Goal: Information Seeking & Learning: Learn about a topic

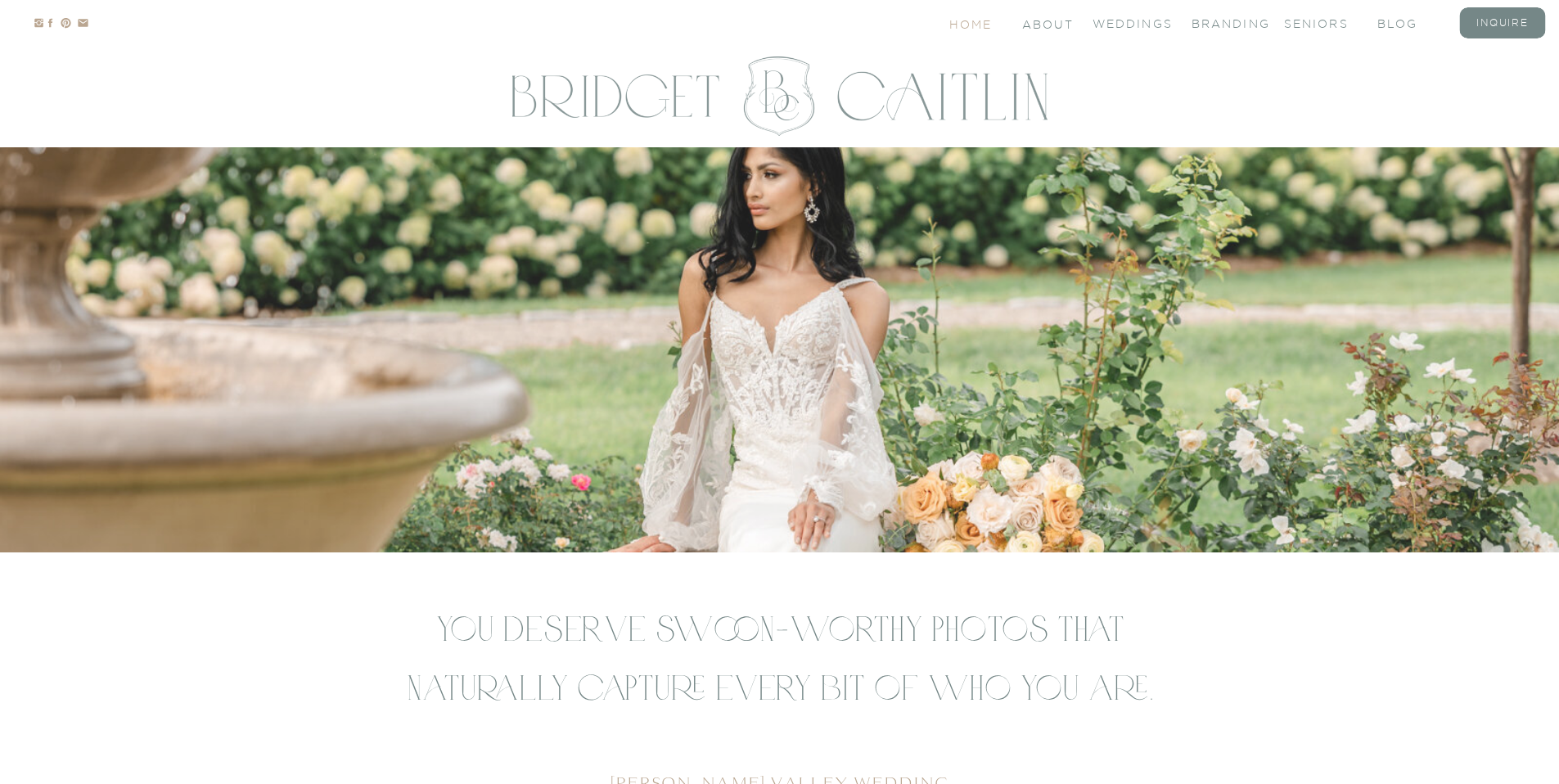
click at [987, 30] on nav "Home" at bounding box center [972, 23] width 45 height 14
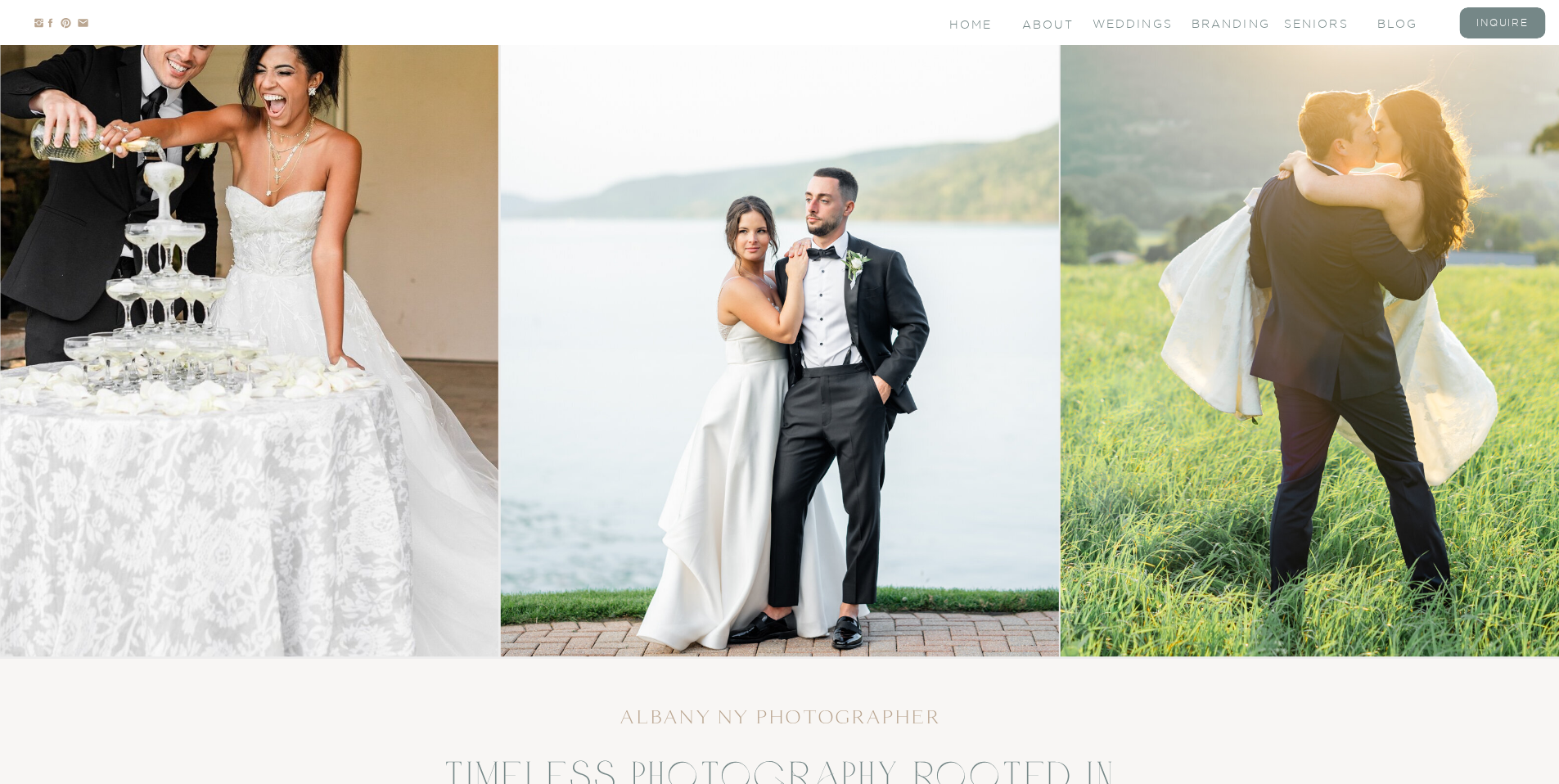
scroll to position [284, 0]
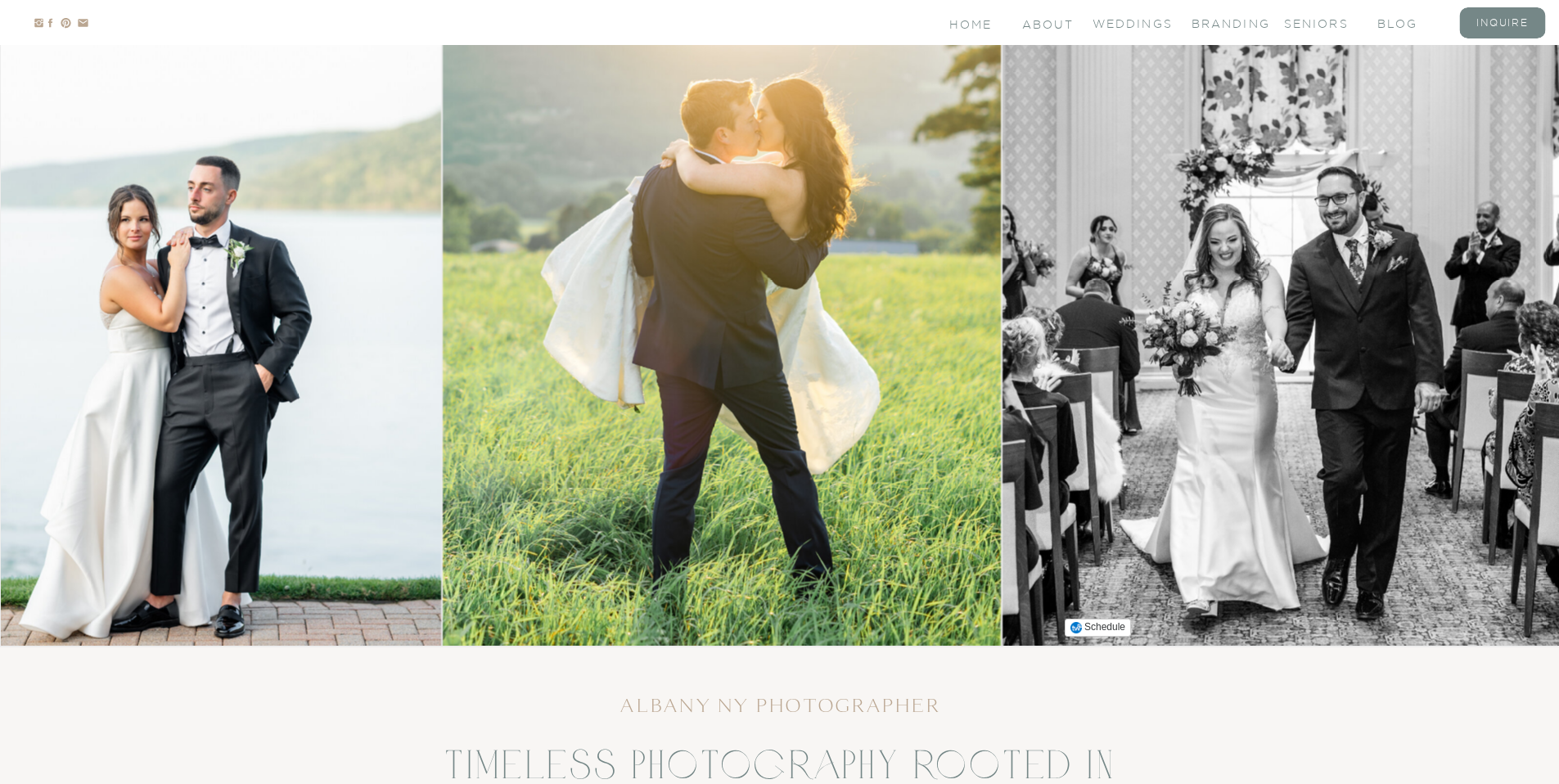
click at [611, 321] on img at bounding box center [721, 254] width 558 height 781
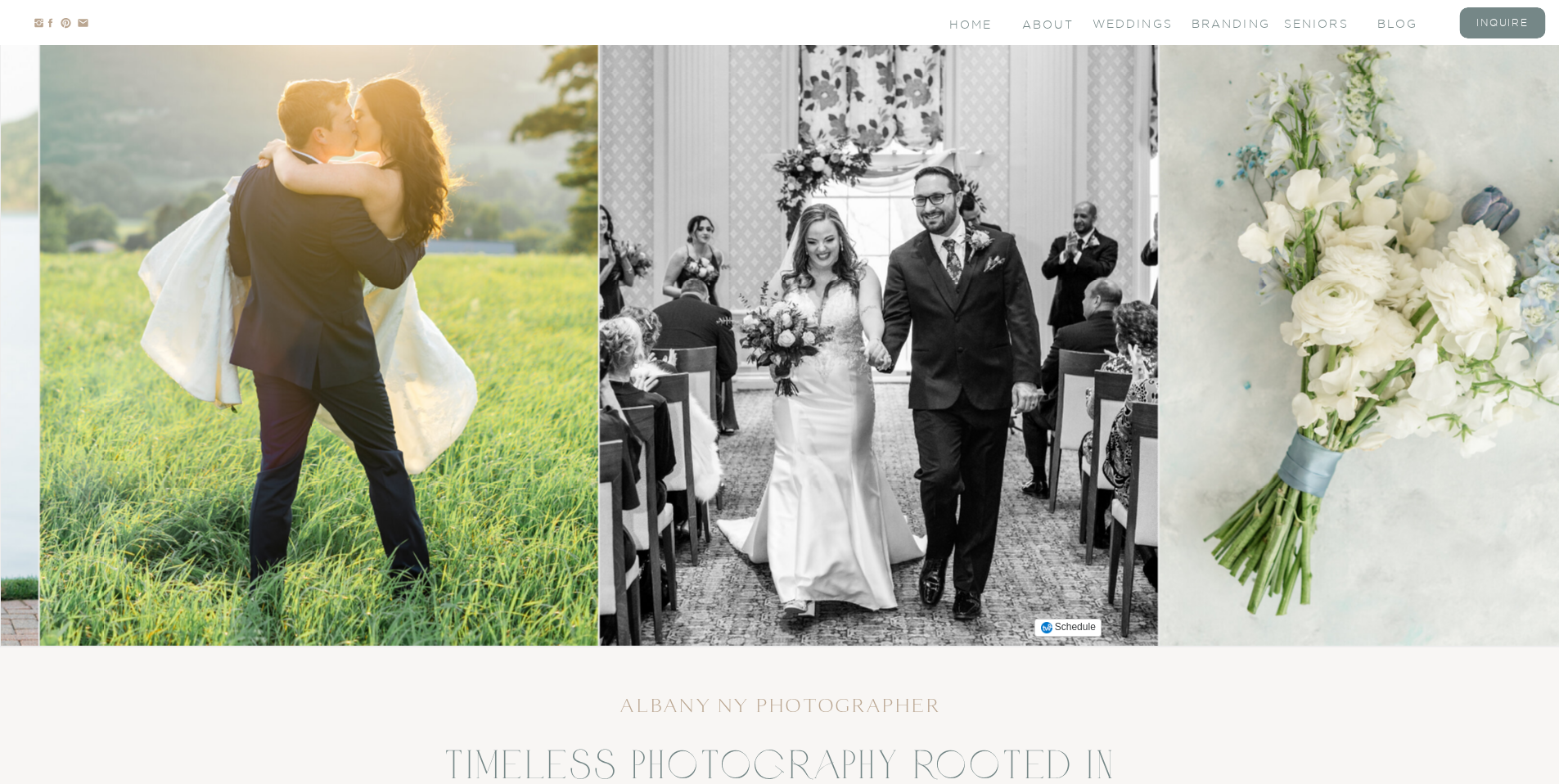
click at [600, 375] on img at bounding box center [879, 254] width 558 height 781
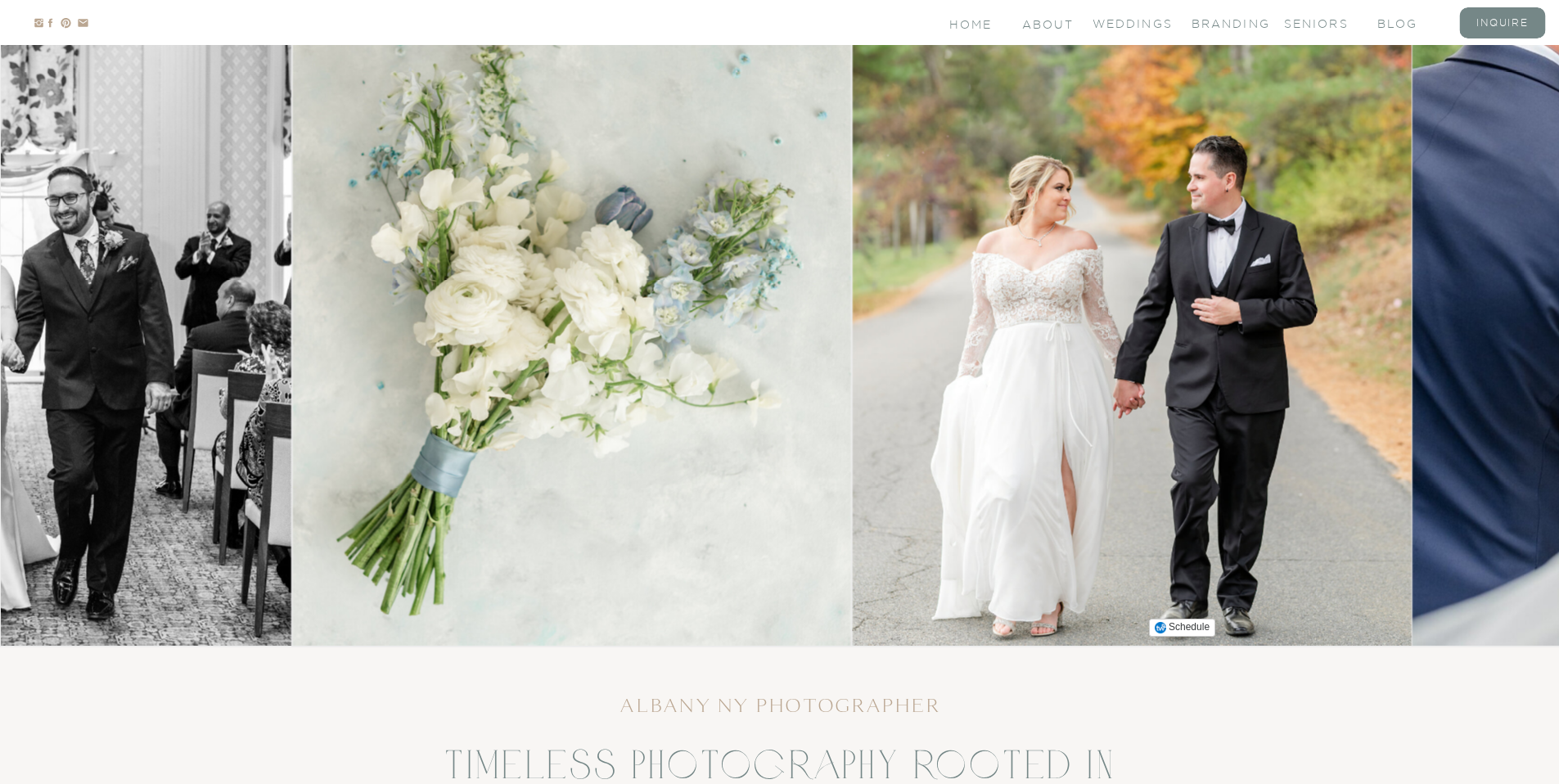
click at [896, 347] on img at bounding box center [1132, 254] width 558 height 781
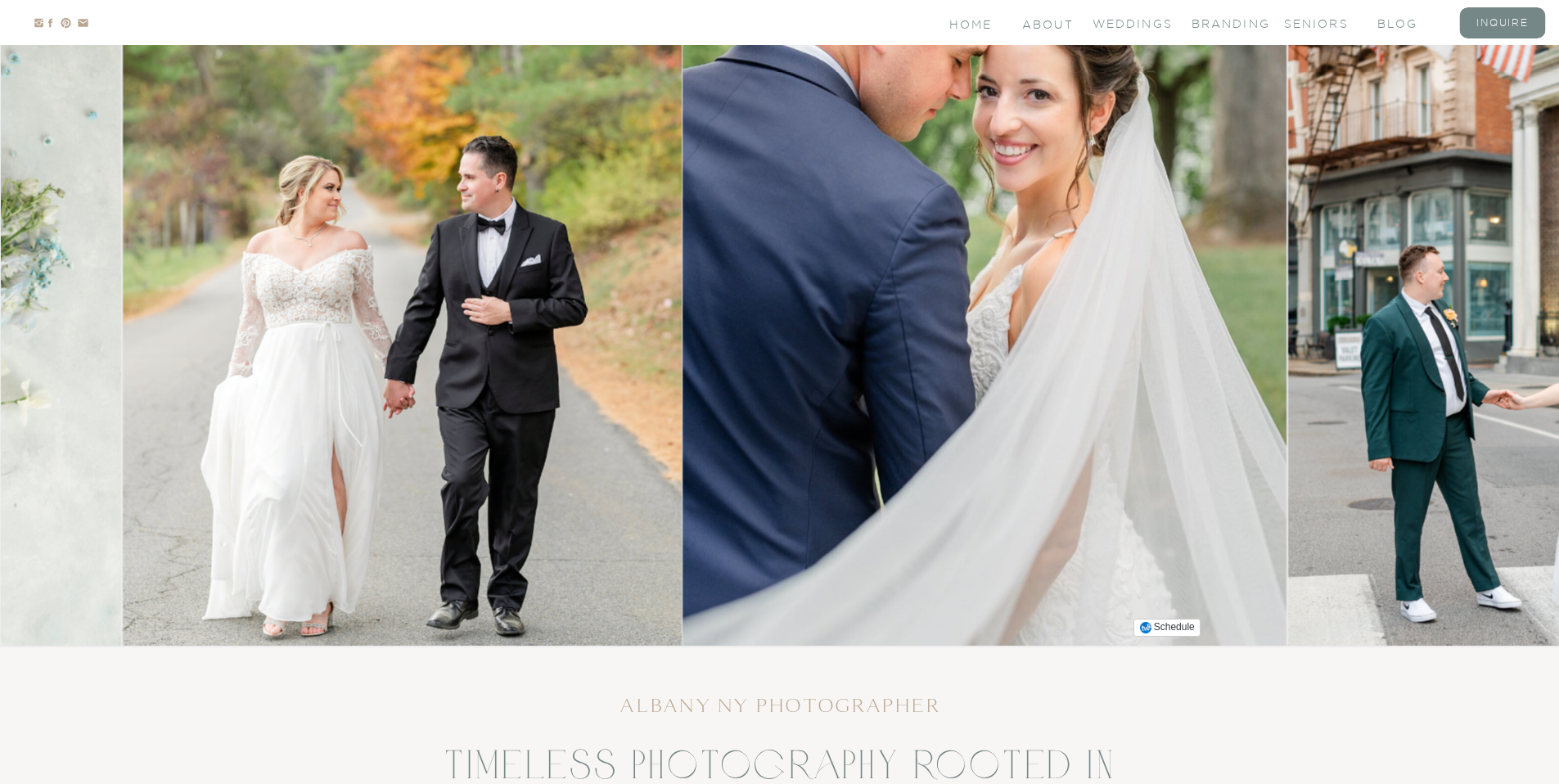
click at [748, 367] on img at bounding box center [985, 254] width 604 height 781
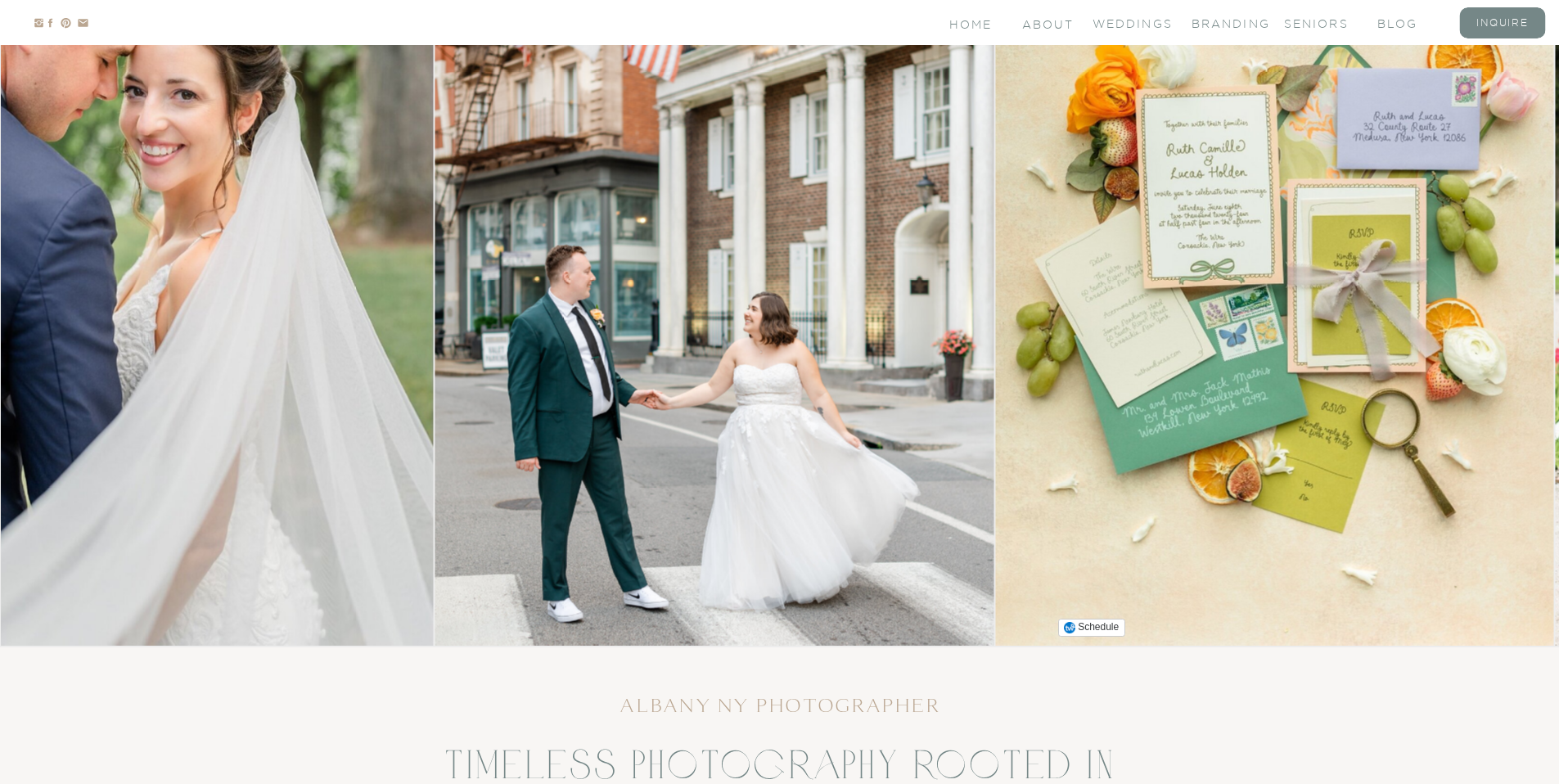
click at [861, 379] on img at bounding box center [714, 254] width 558 height 781
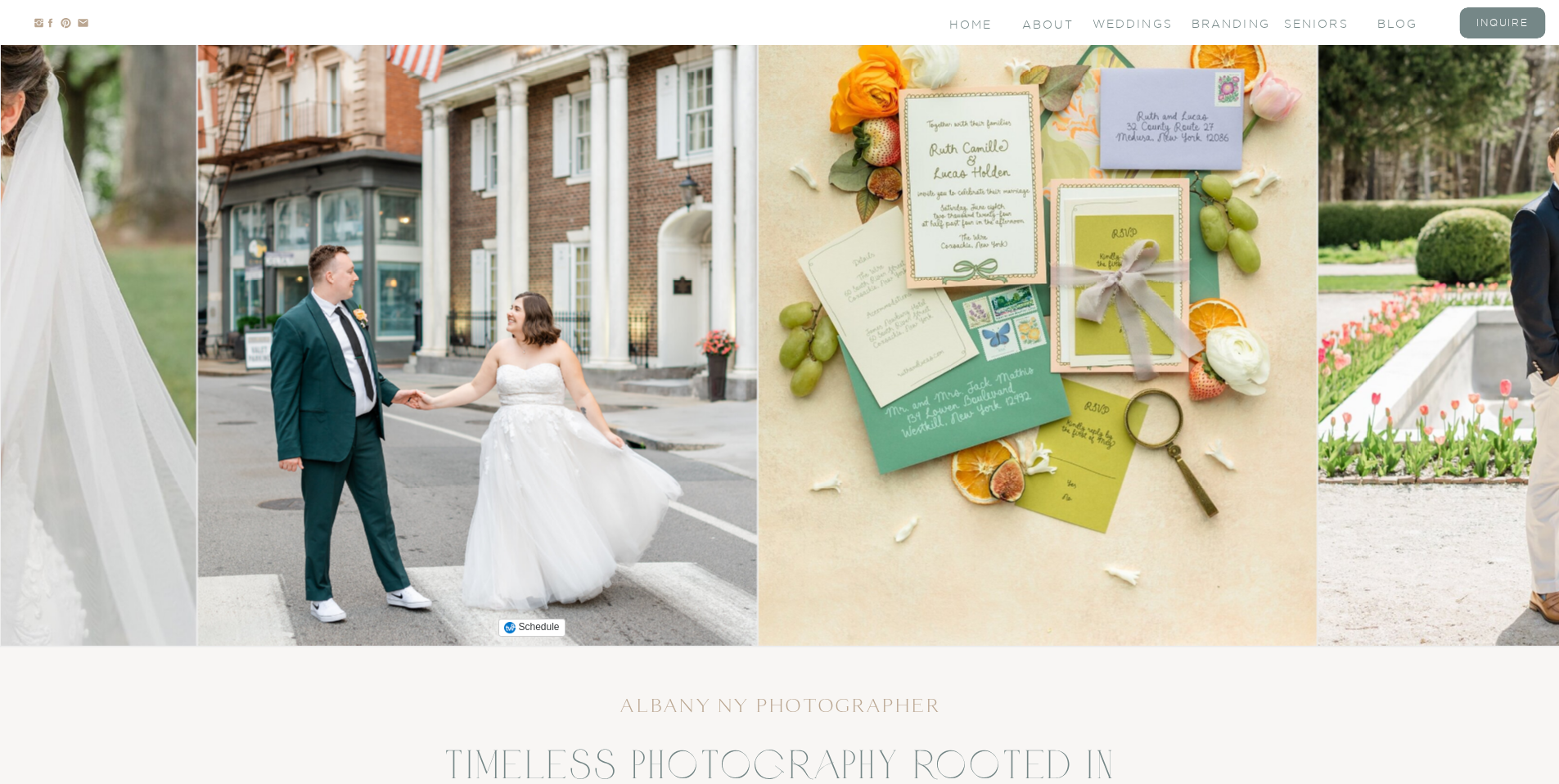
click at [475, 390] on img at bounding box center [477, 254] width 558 height 781
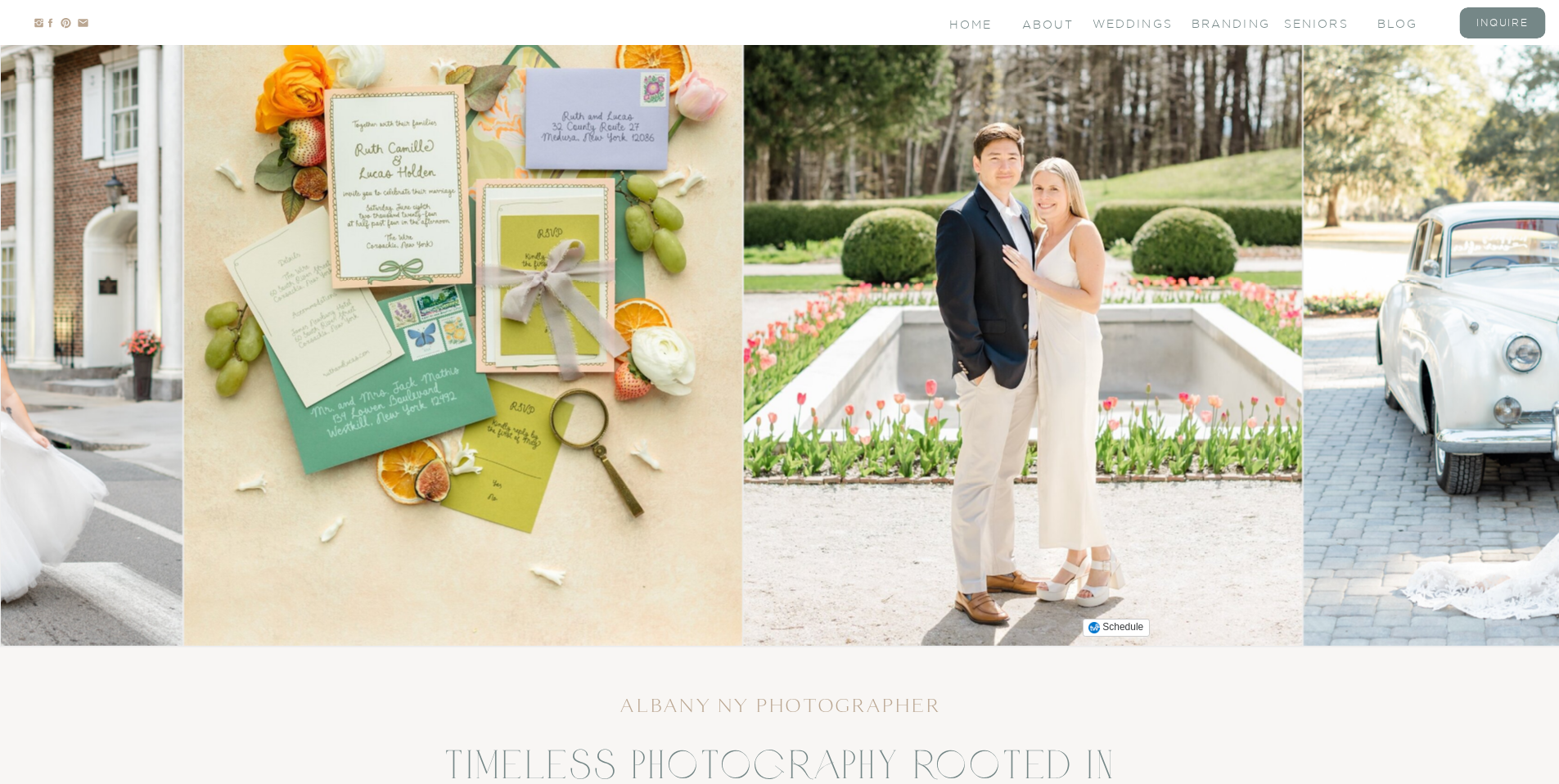
click at [912, 374] on img at bounding box center [1023, 254] width 558 height 781
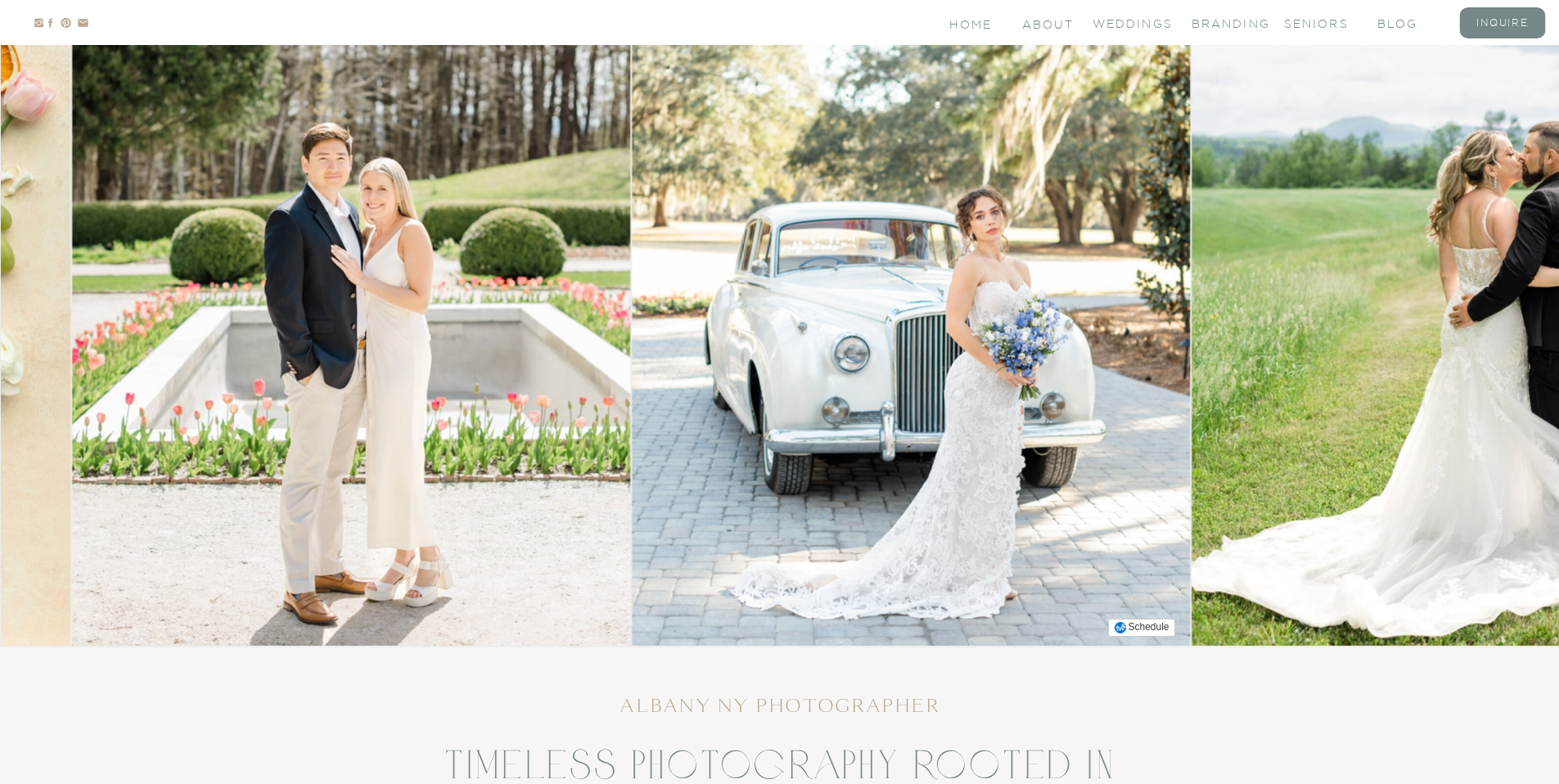
click at [653, 397] on img at bounding box center [911, 254] width 558 height 781
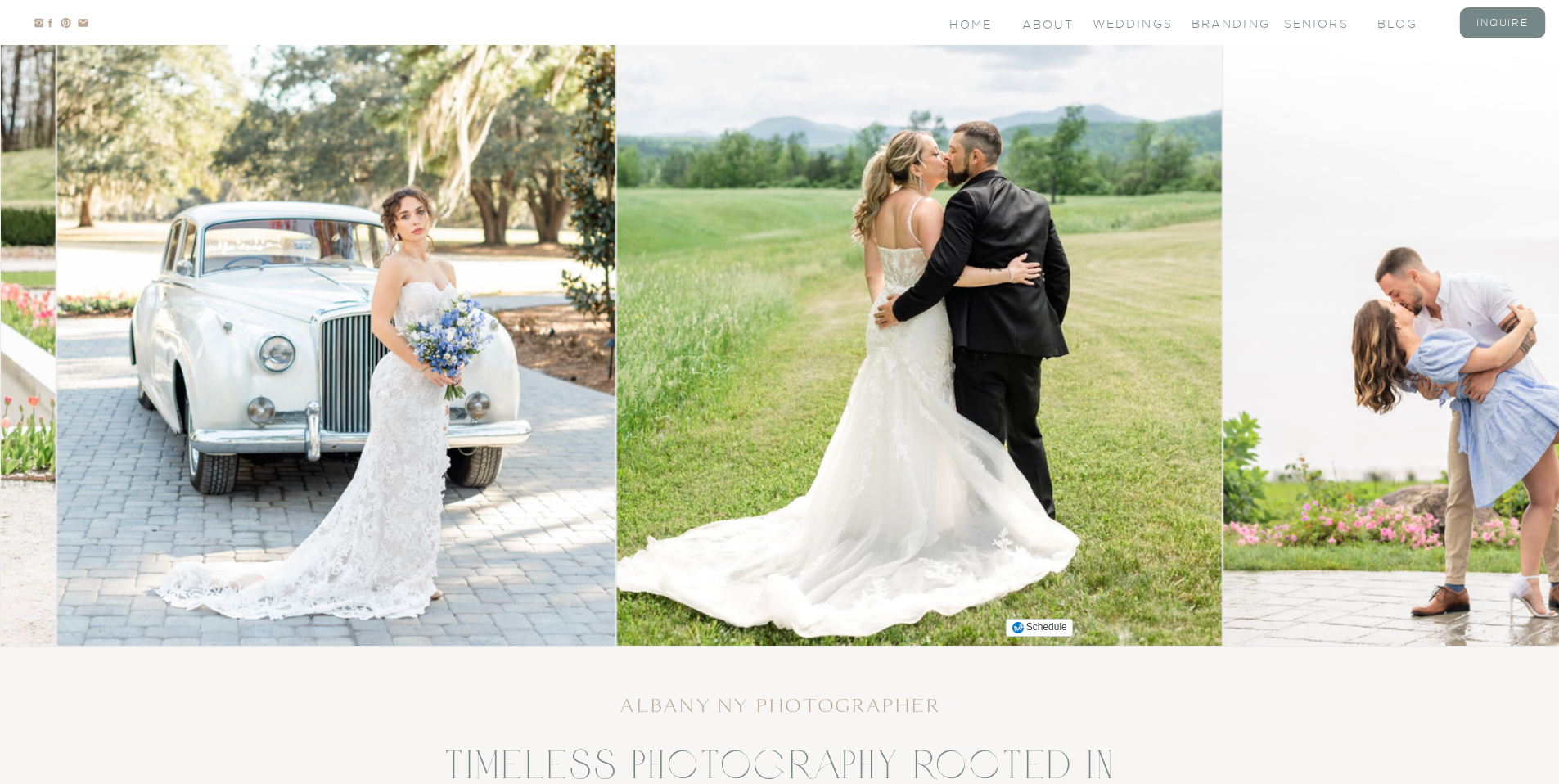
click at [695, 358] on img at bounding box center [919, 254] width 604 height 781
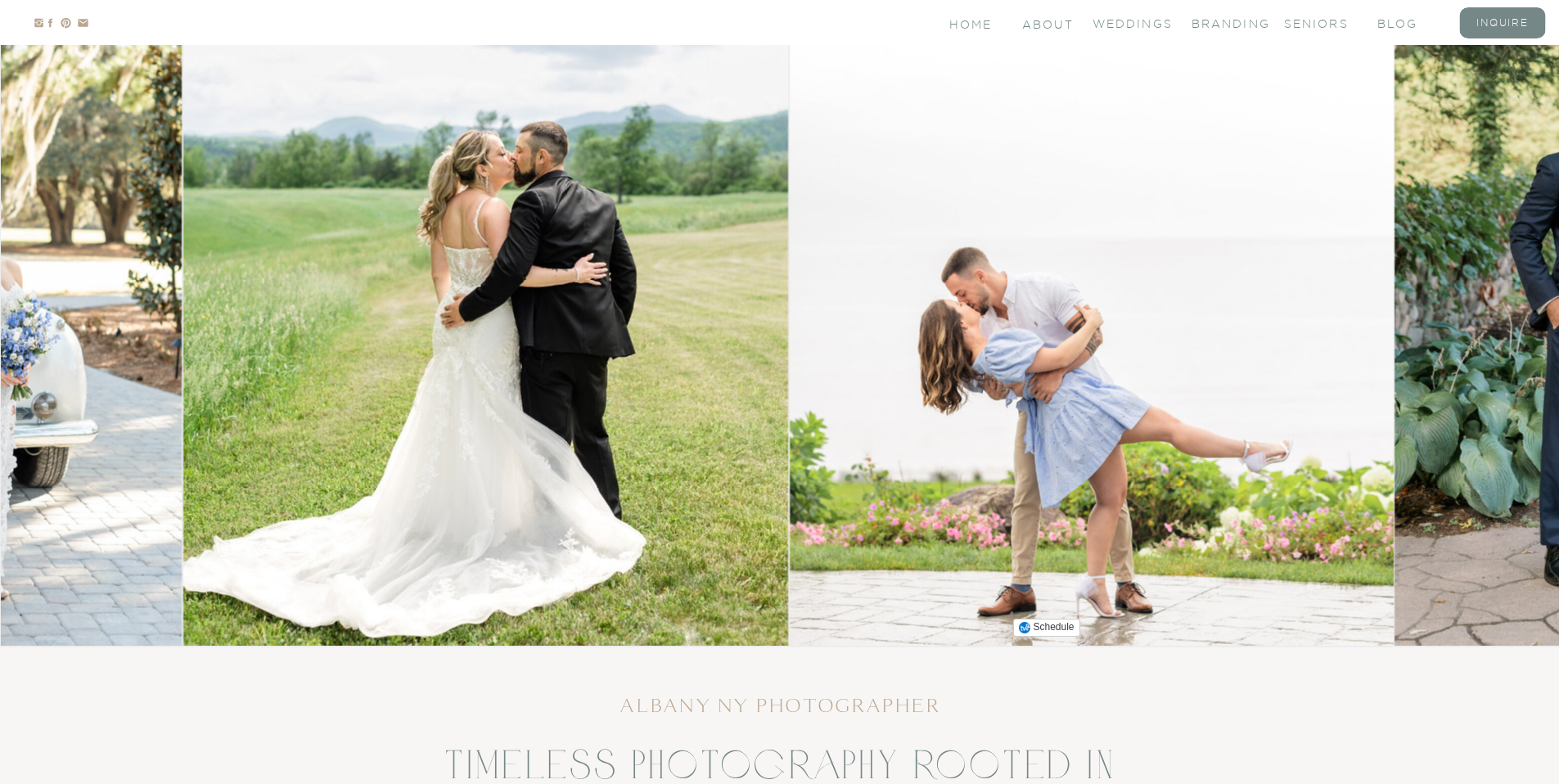
click at [790, 361] on img at bounding box center [1091, 254] width 604 height 781
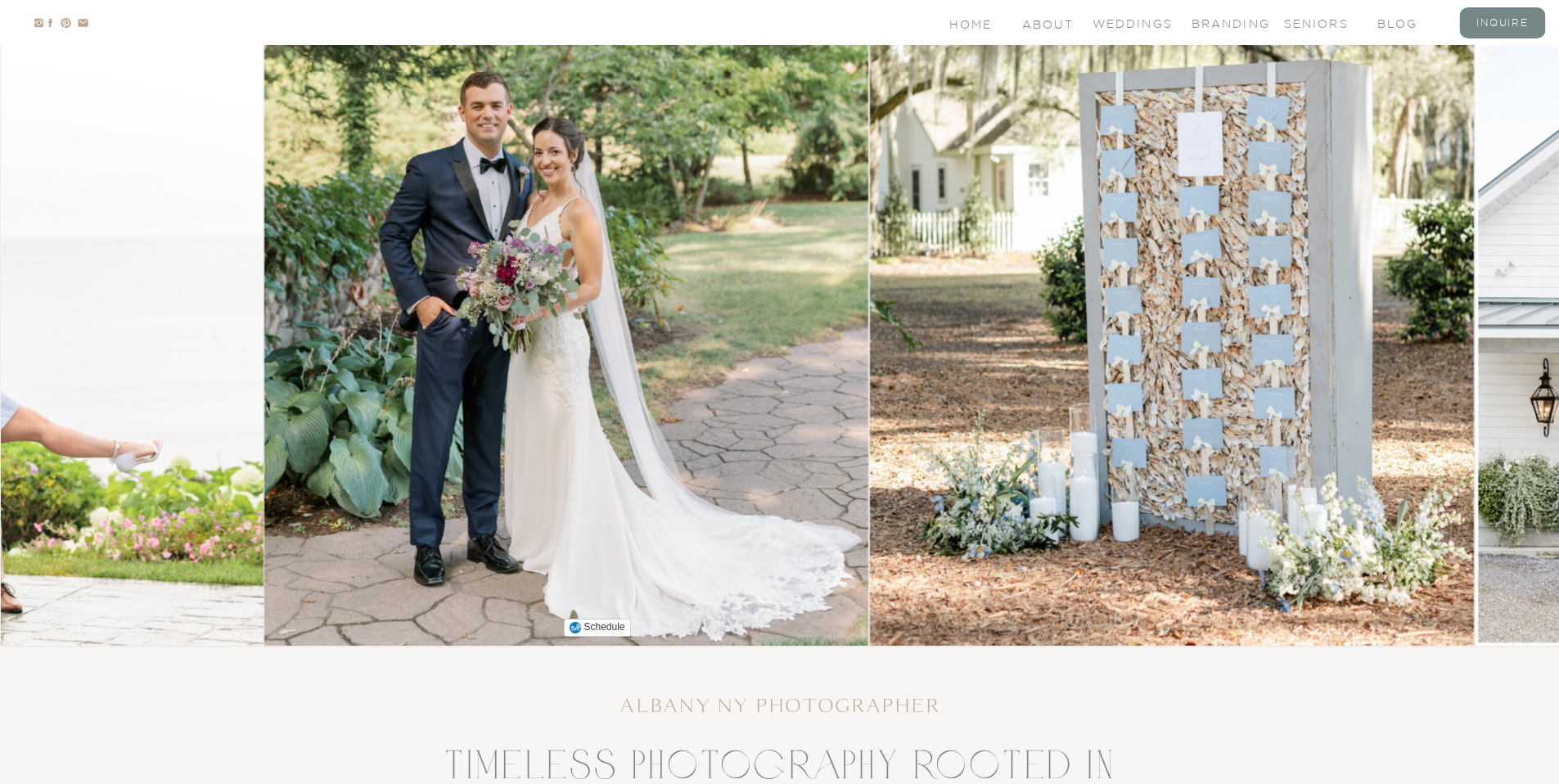
click at [782, 335] on img at bounding box center [566, 254] width 604 height 781
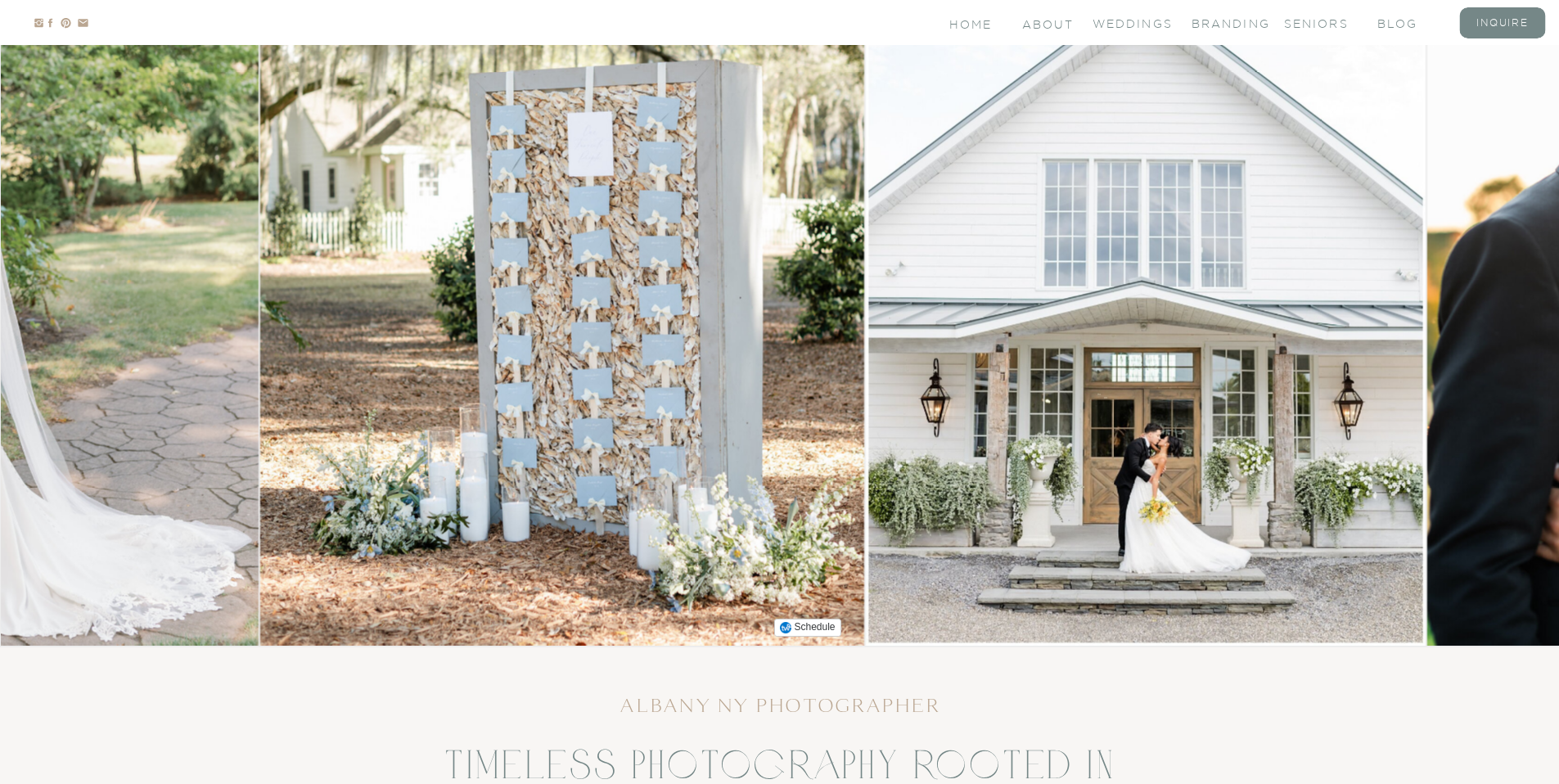
click at [653, 341] on img at bounding box center [561, 254] width 604 height 781
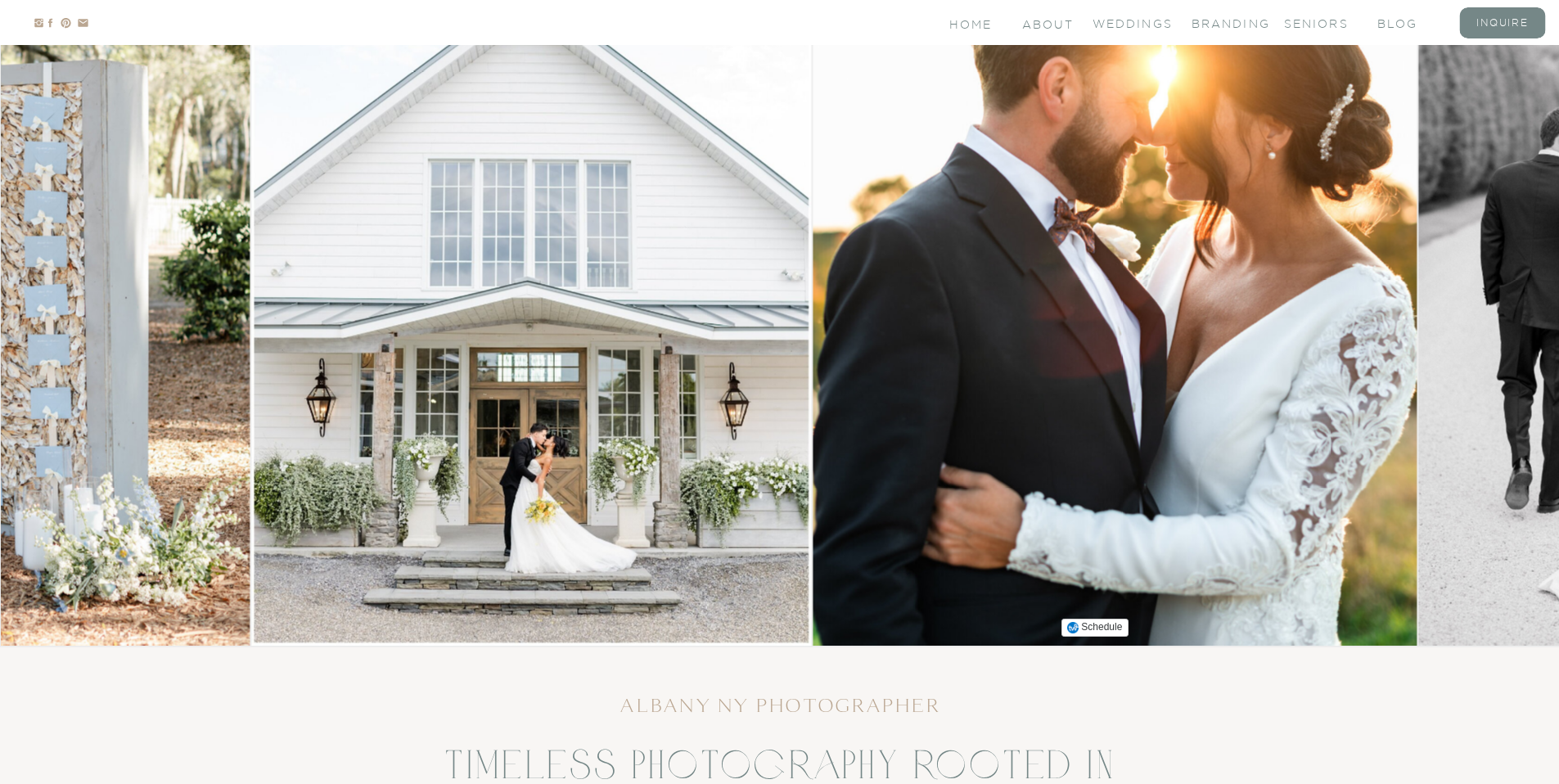
click at [823, 317] on img at bounding box center [1115, 254] width 604 height 781
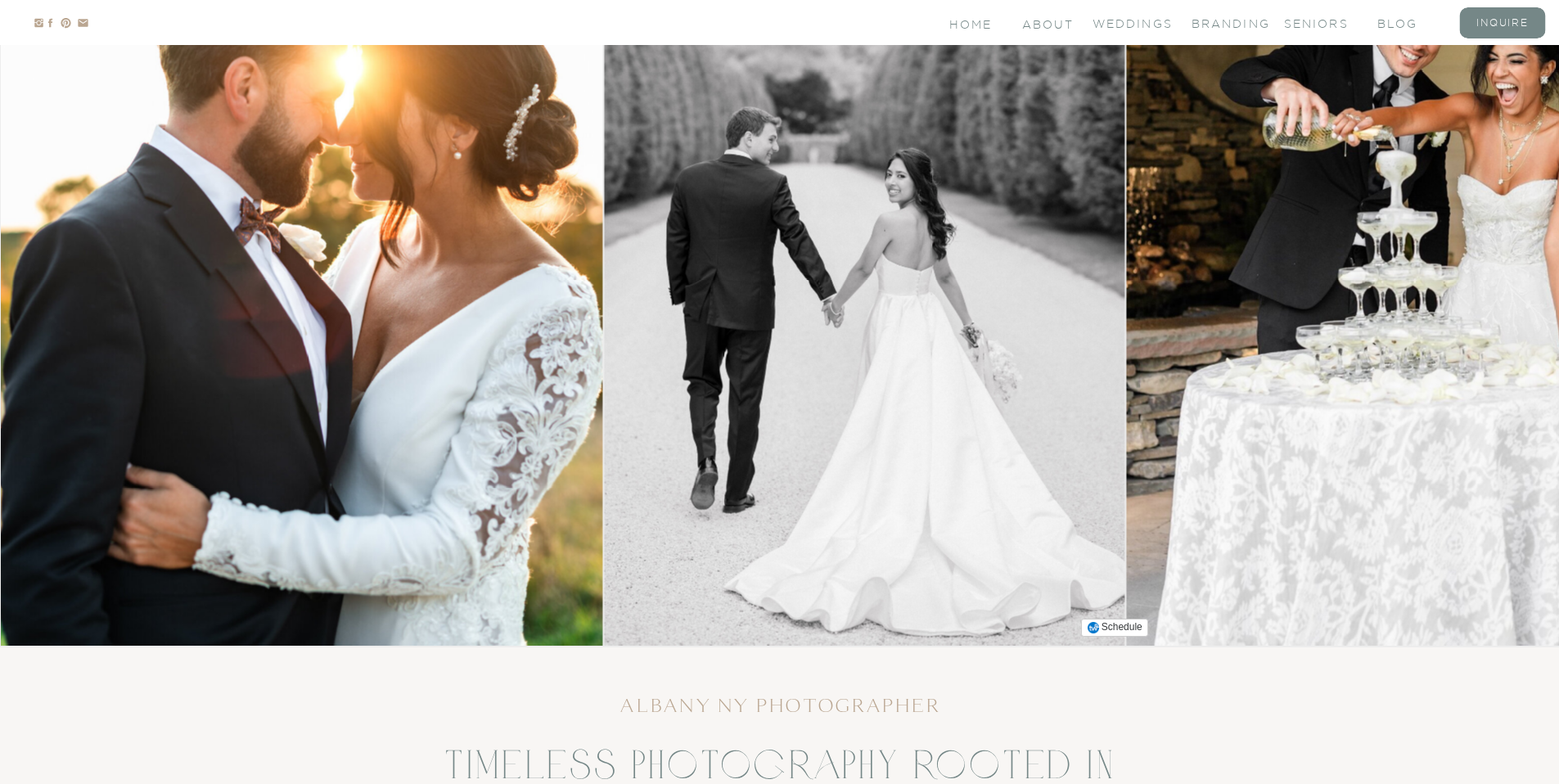
click at [747, 319] on img at bounding box center [865, 254] width 520 height 781
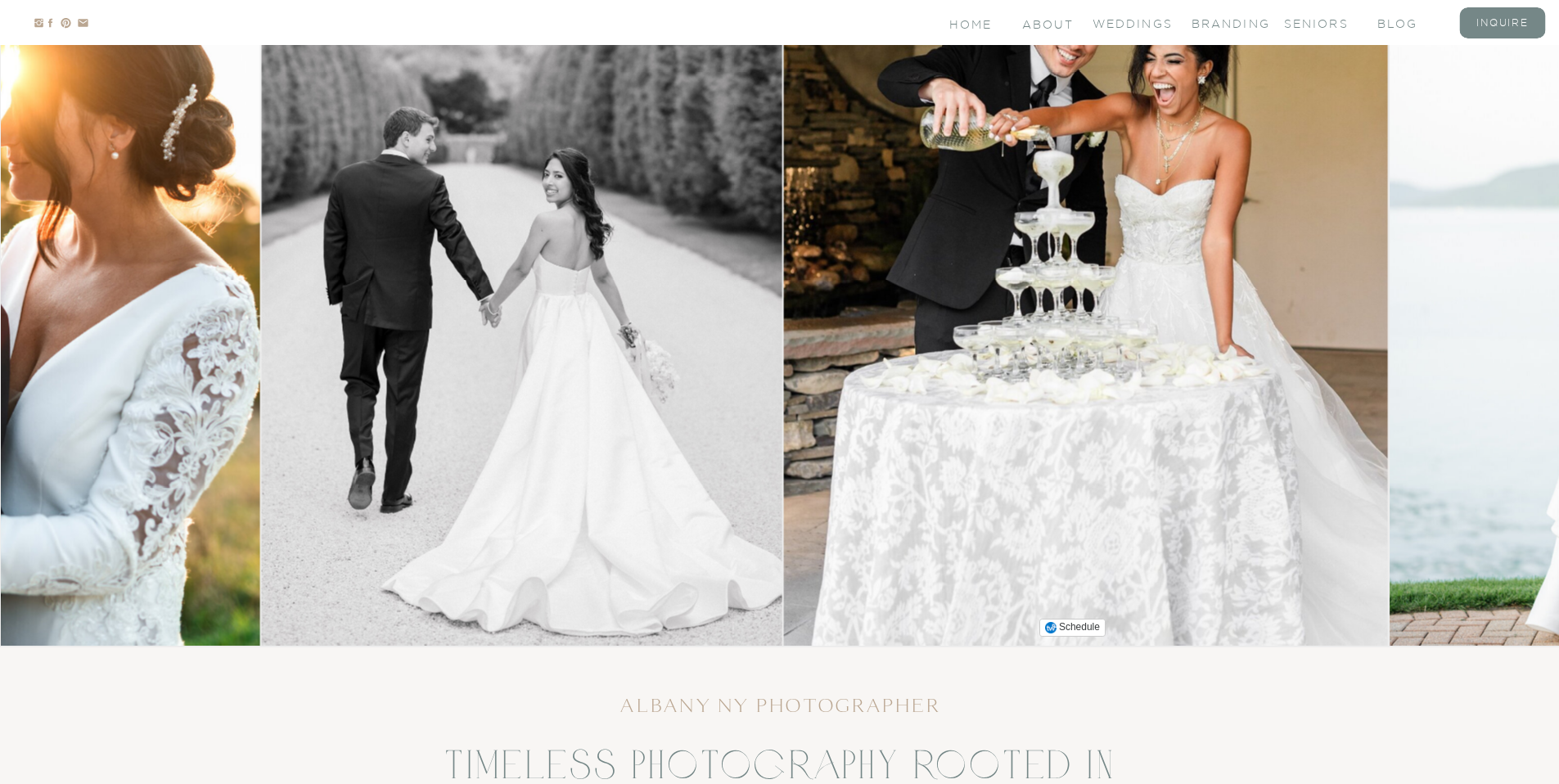
click at [939, 331] on img at bounding box center [1085, 254] width 604 height 781
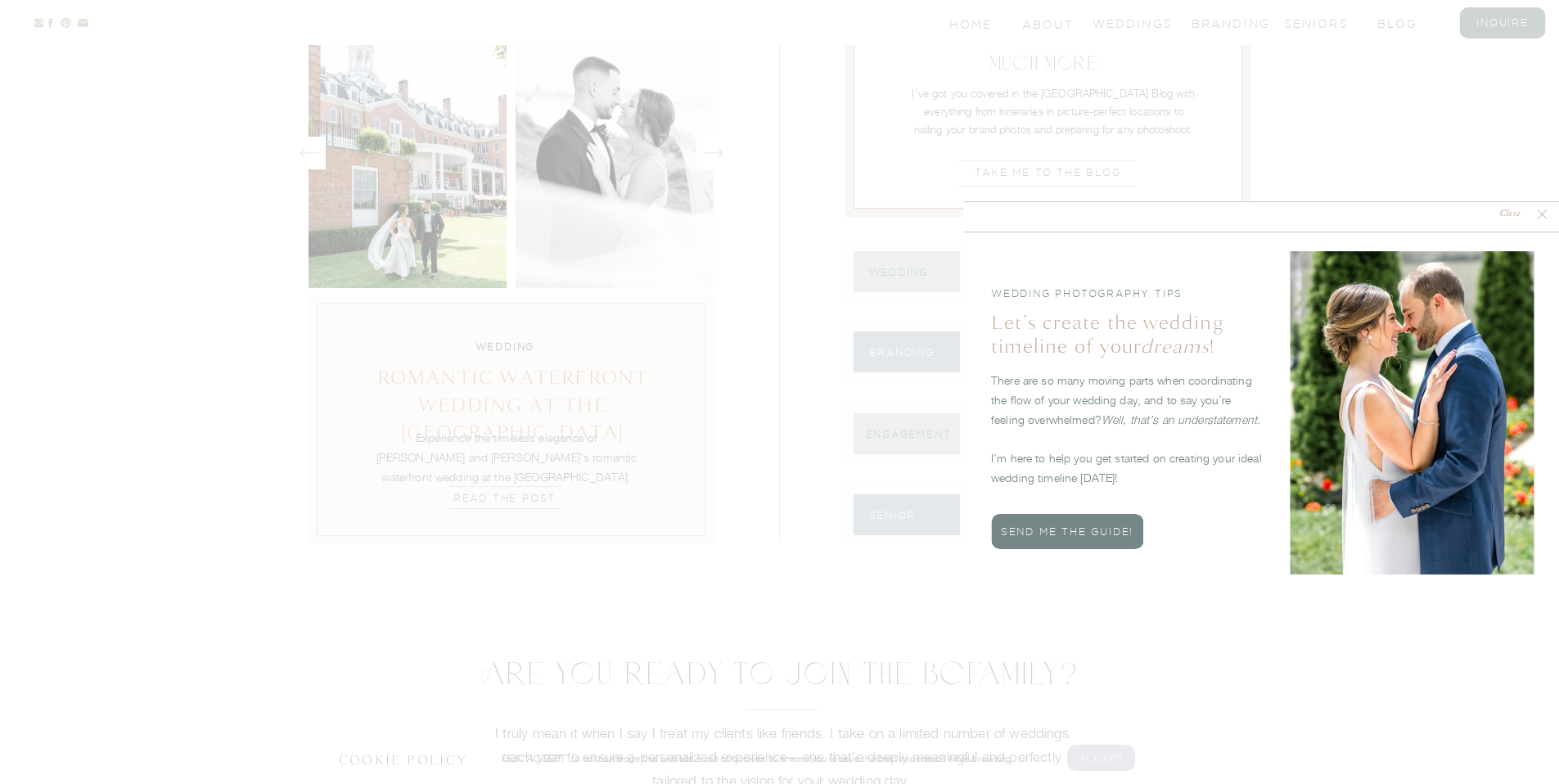
scroll to position [6170, 0]
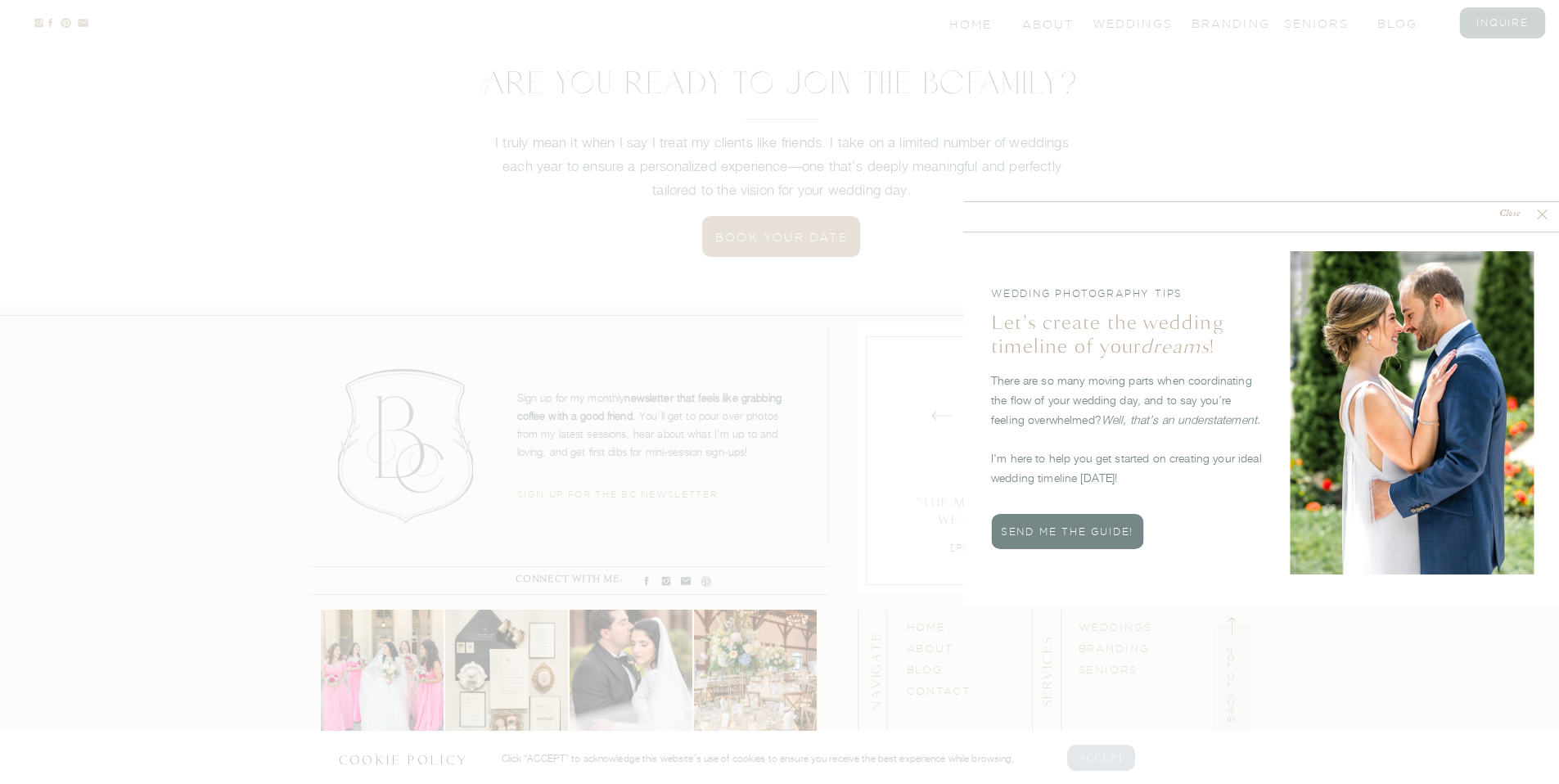
click at [1525, 208] on nav "Close" at bounding box center [1508, 214] width 48 height 15
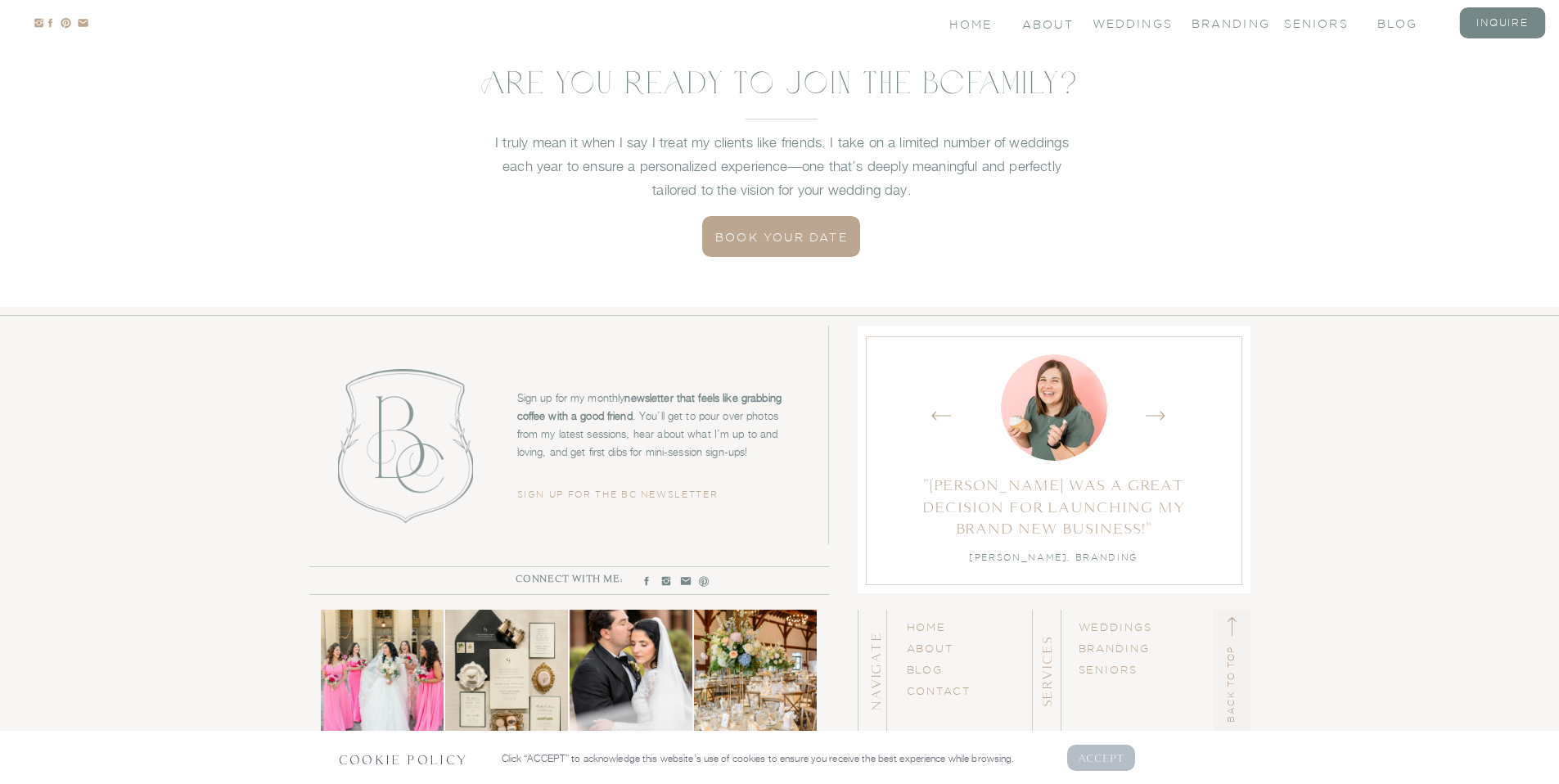
click at [1101, 764] on p "AcCEPT" at bounding box center [1101, 756] width 48 height 15
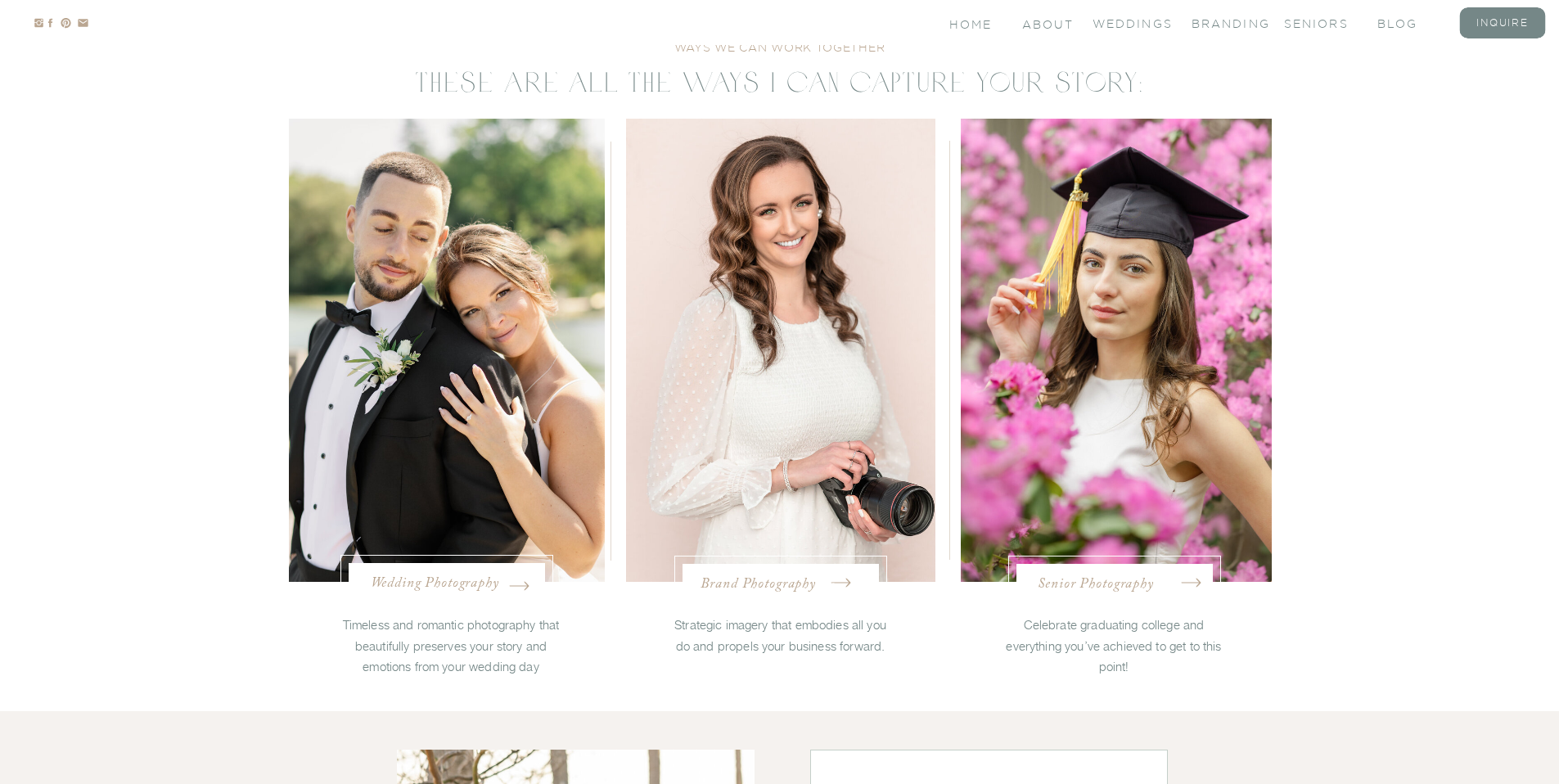
scroll to position [0, 0]
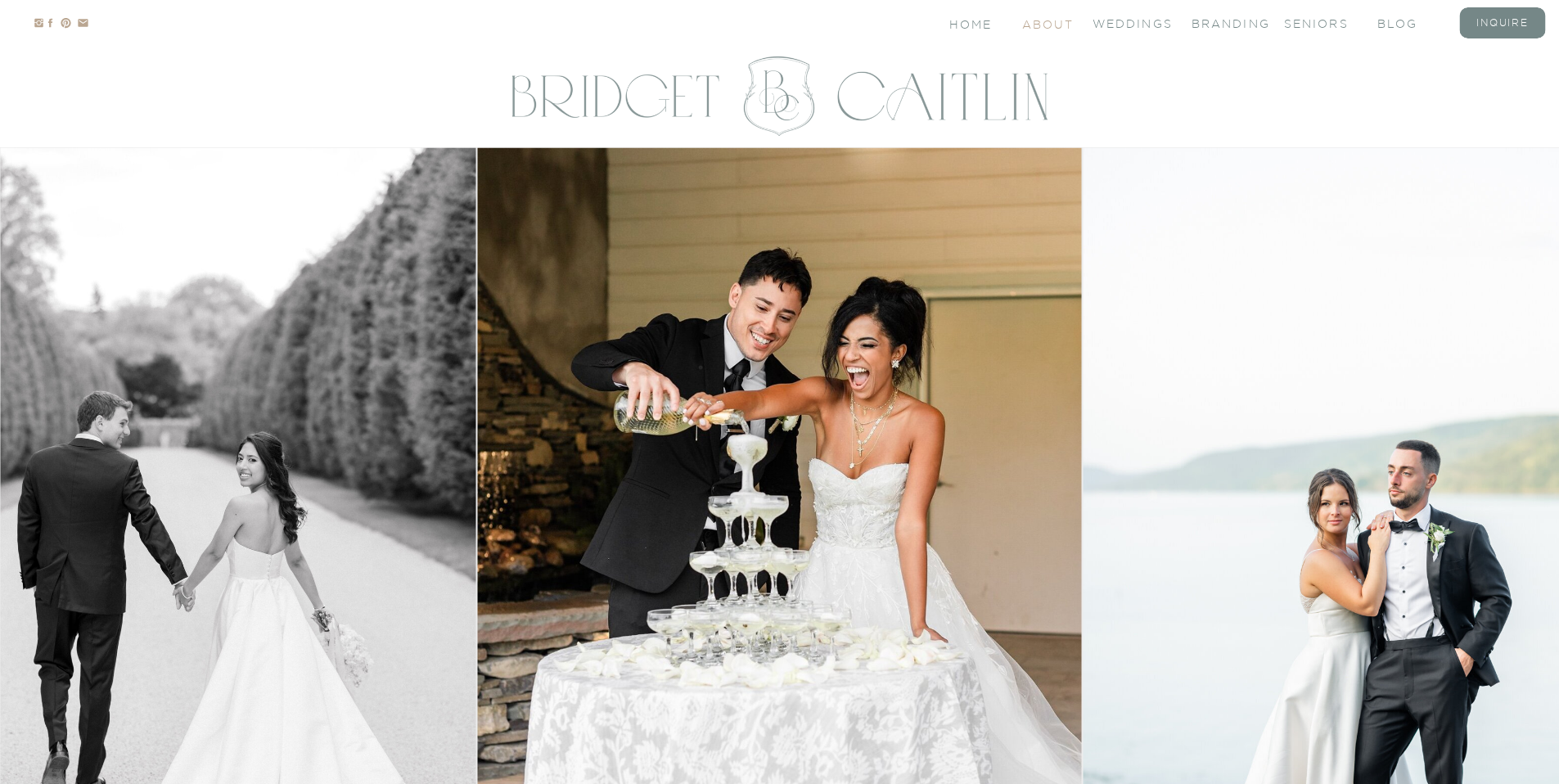
click at [1053, 23] on nav "About" at bounding box center [1046, 23] width 49 height 14
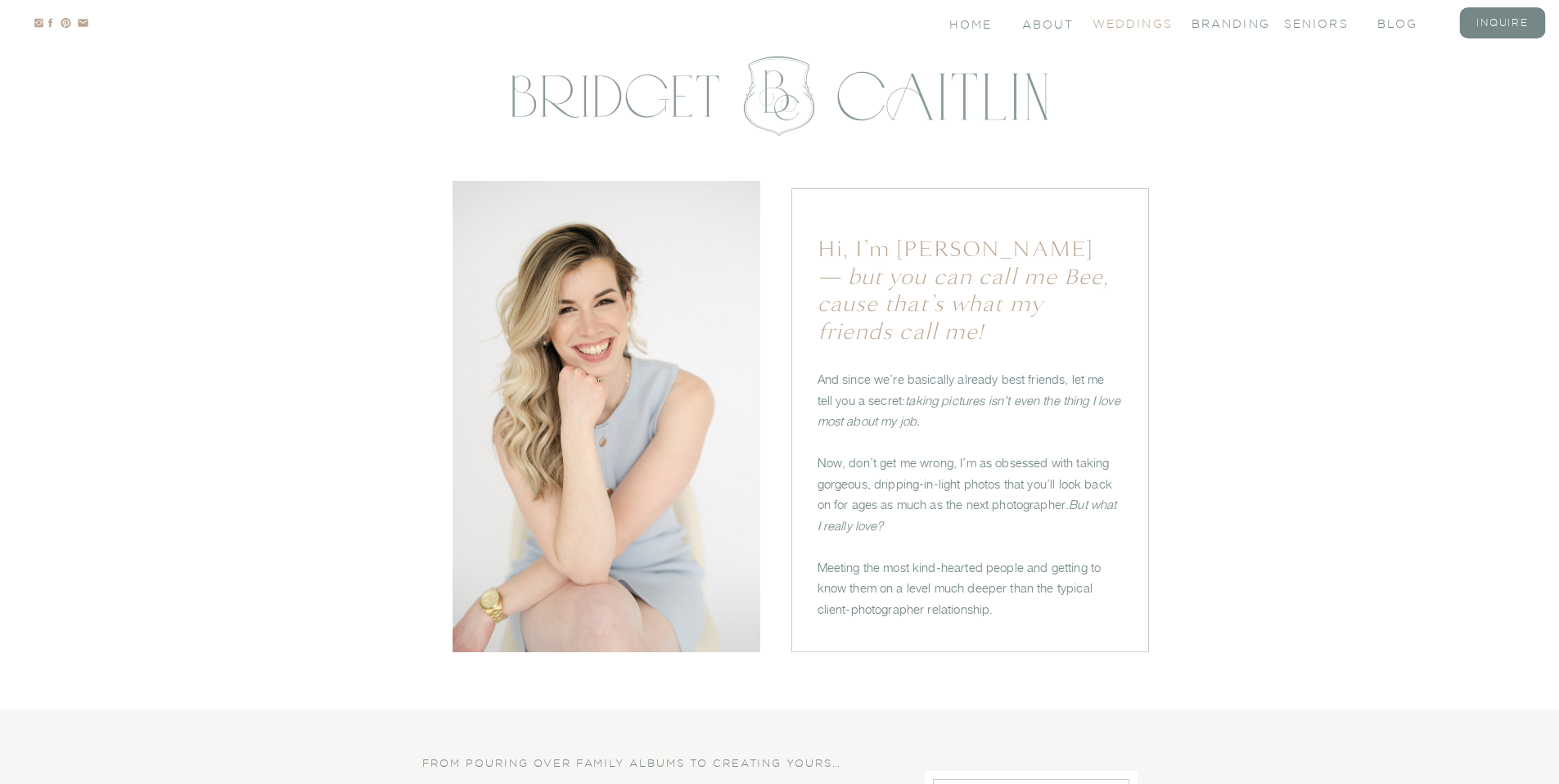
click at [1127, 20] on nav "Weddings" at bounding box center [1125, 22] width 66 height 14
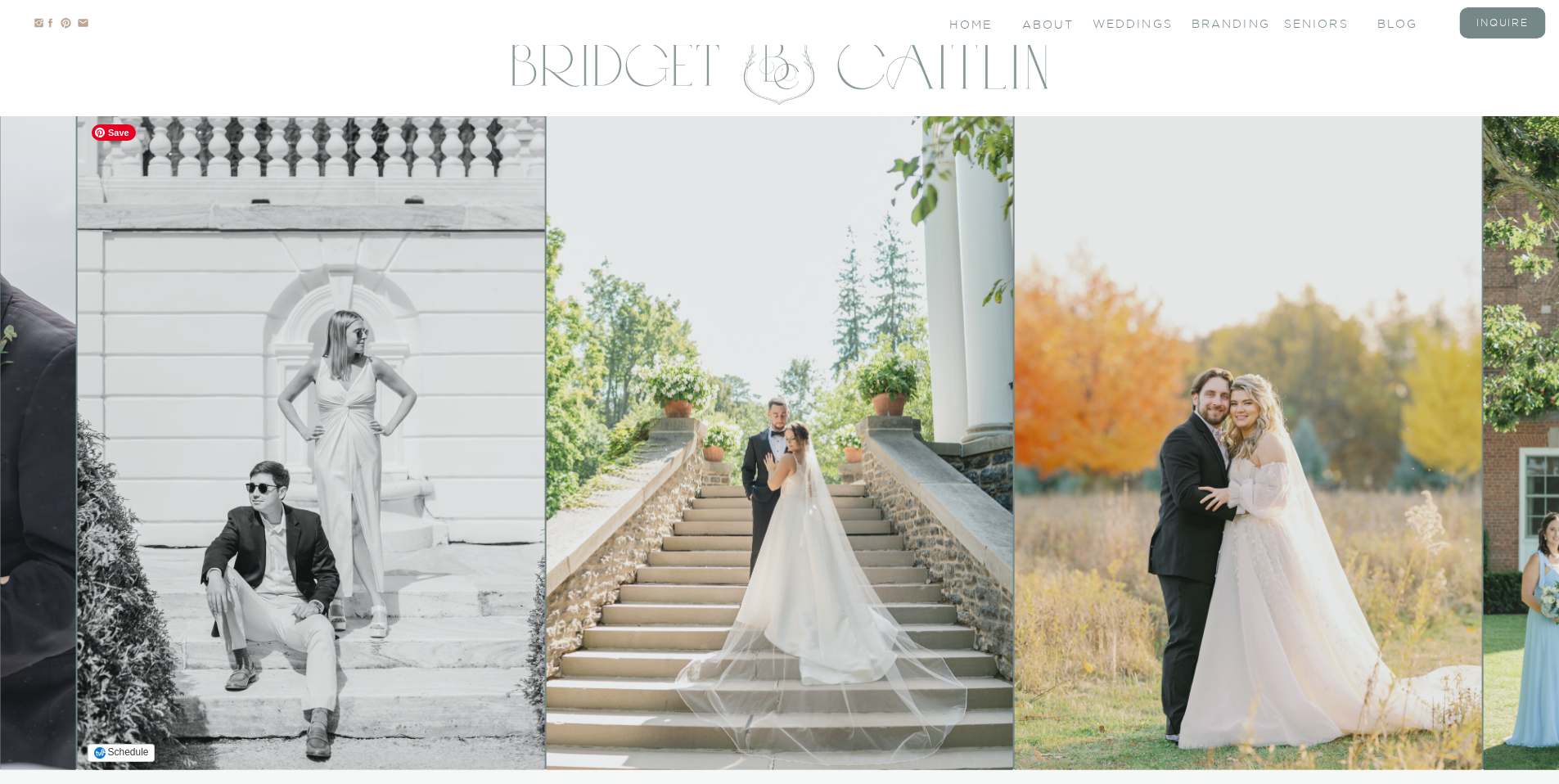
scroll to position [144, 0]
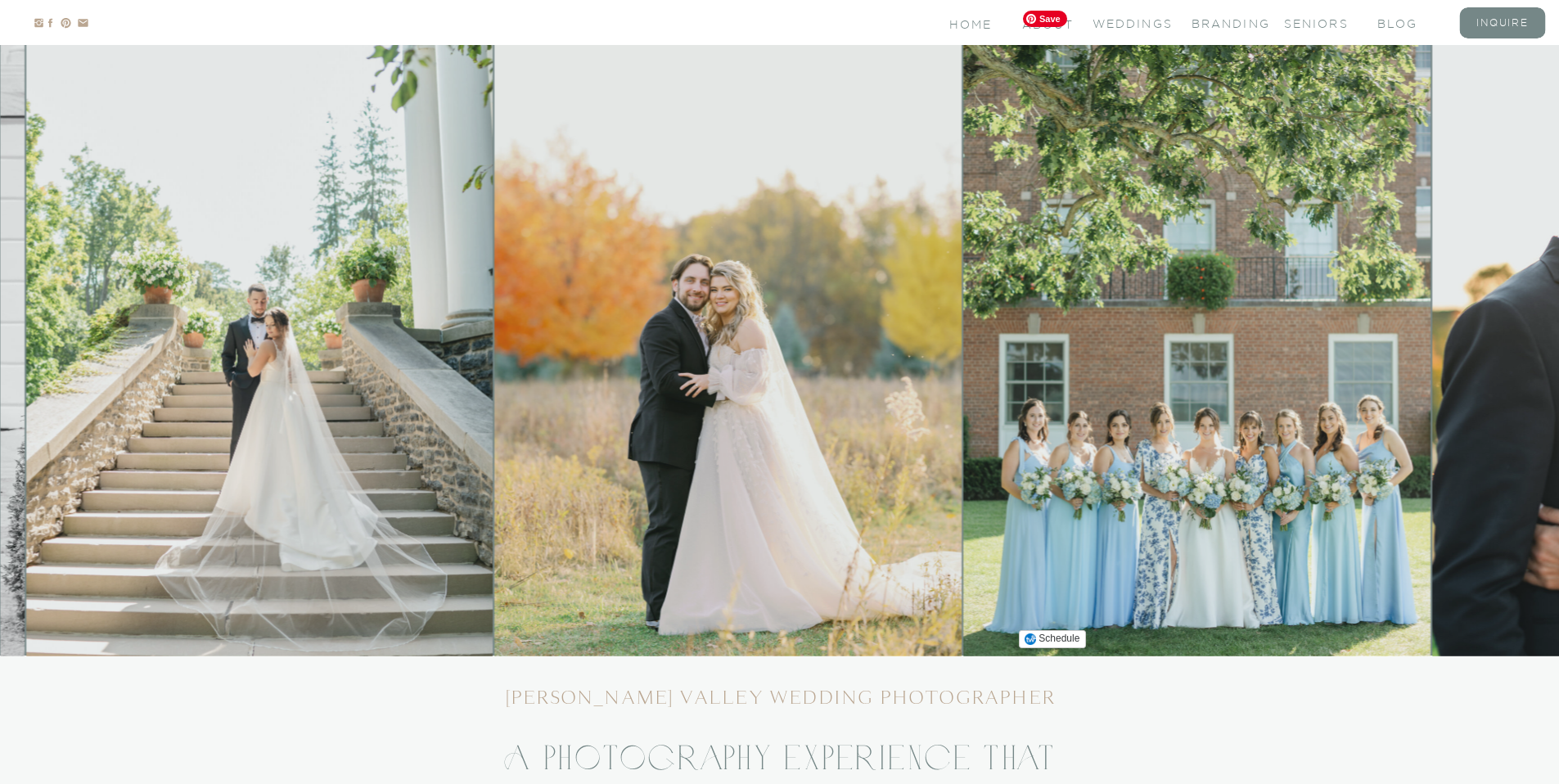
click at [566, 349] on img at bounding box center [728, 329] width 468 height 653
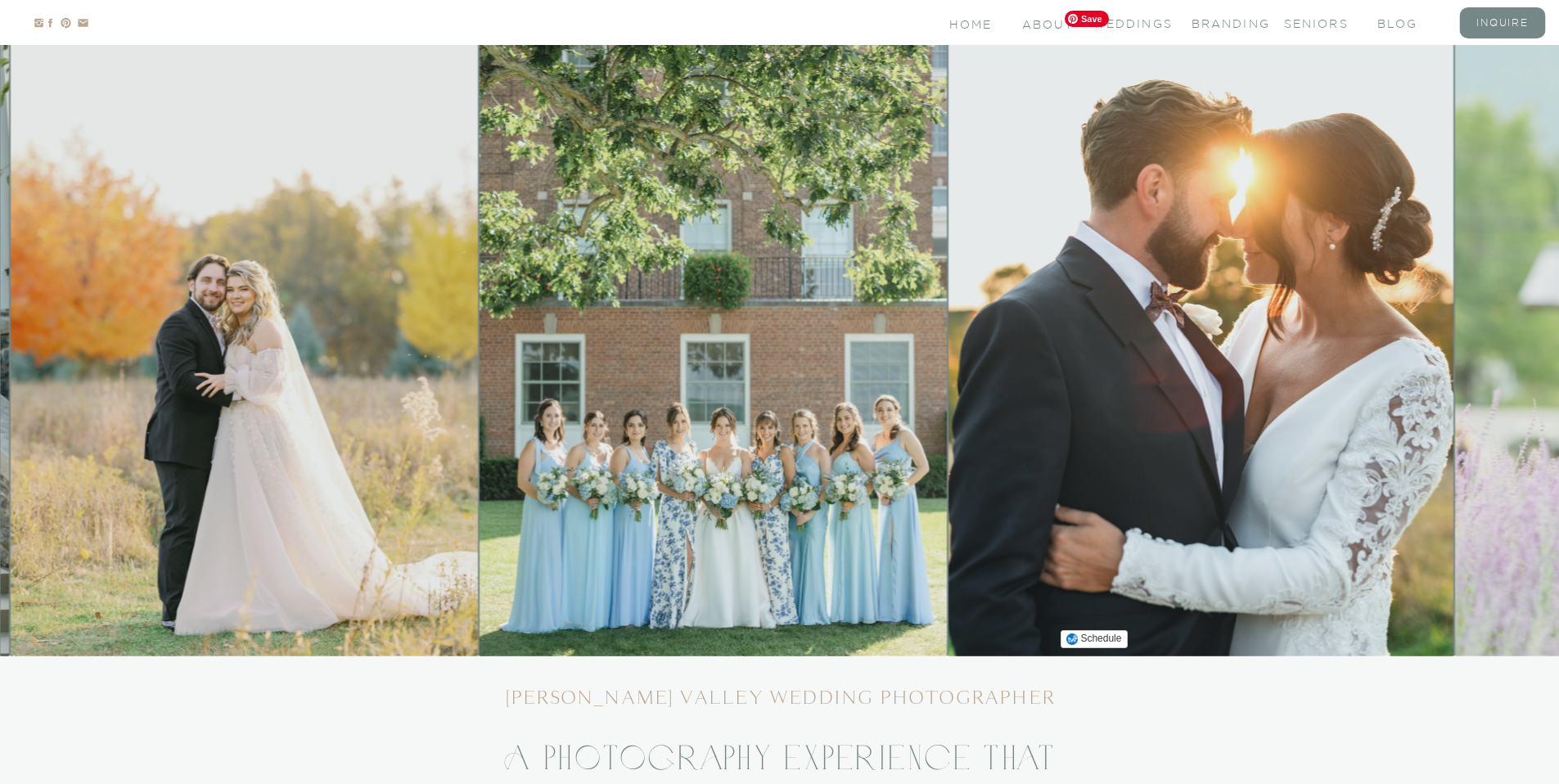
click at [949, 364] on img at bounding box center [1201, 329] width 505 height 653
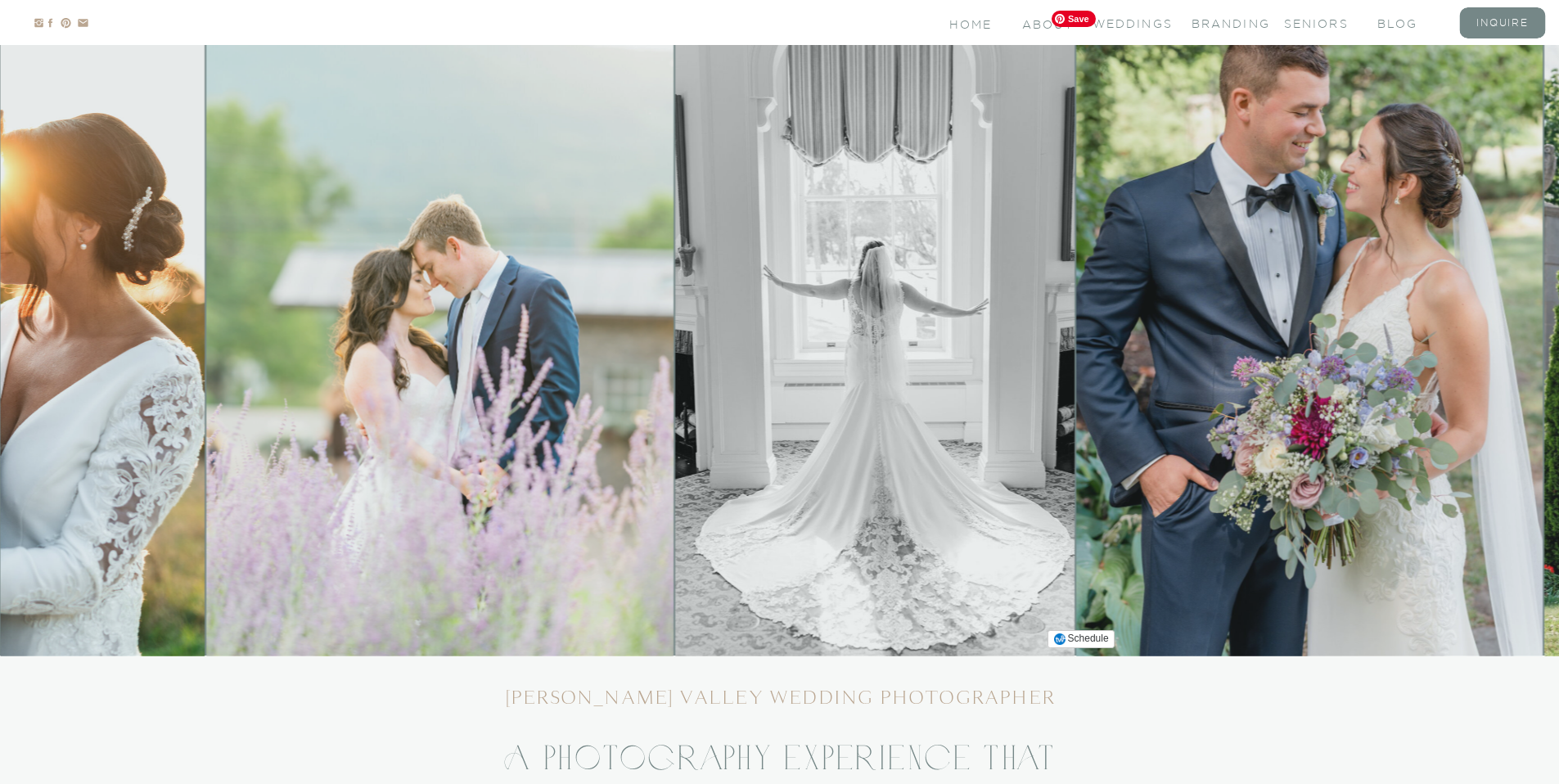
click at [675, 385] on img at bounding box center [875, 329] width 399 height 653
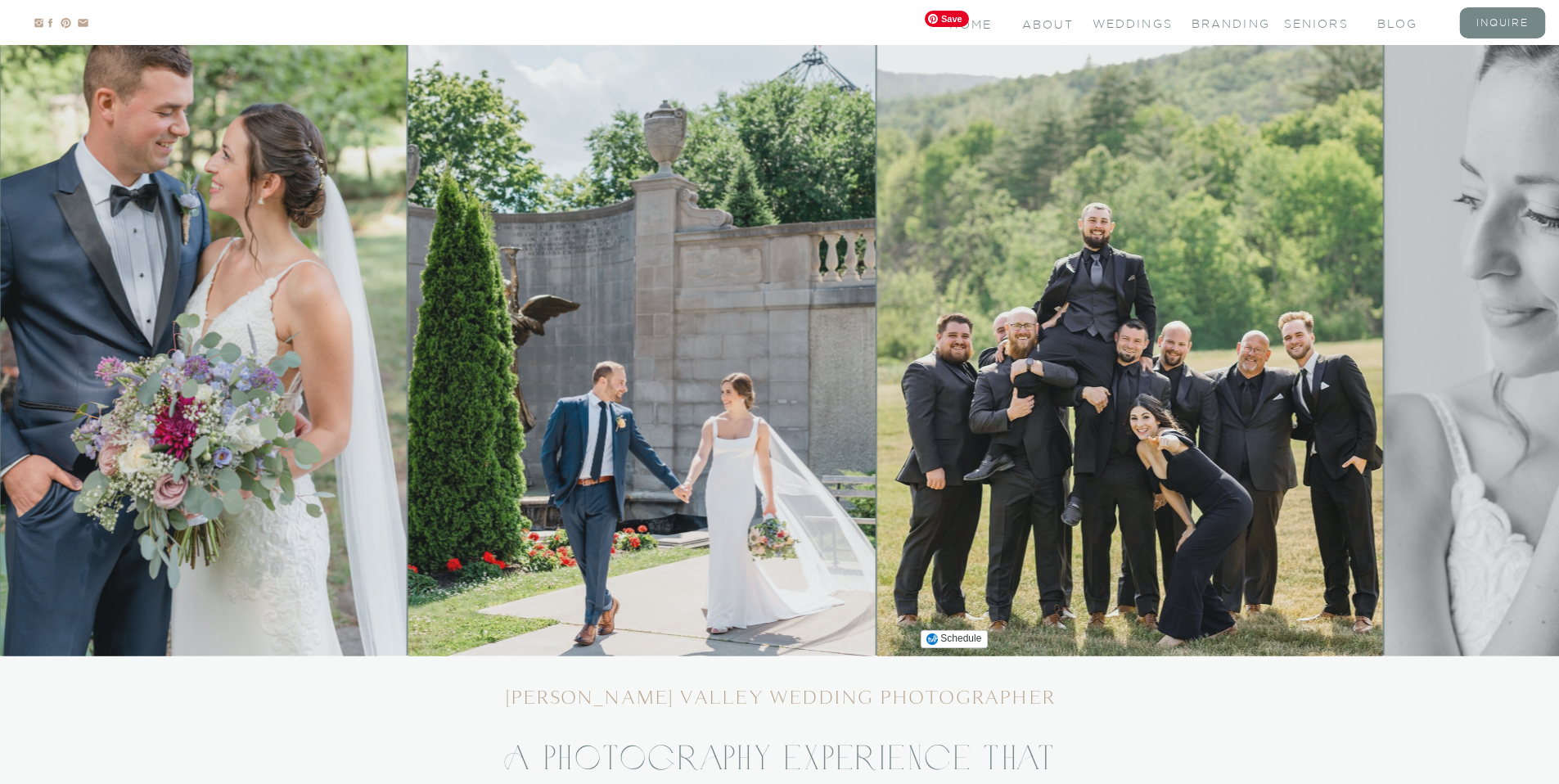
click at [506, 374] on img at bounding box center [642, 329] width 468 height 653
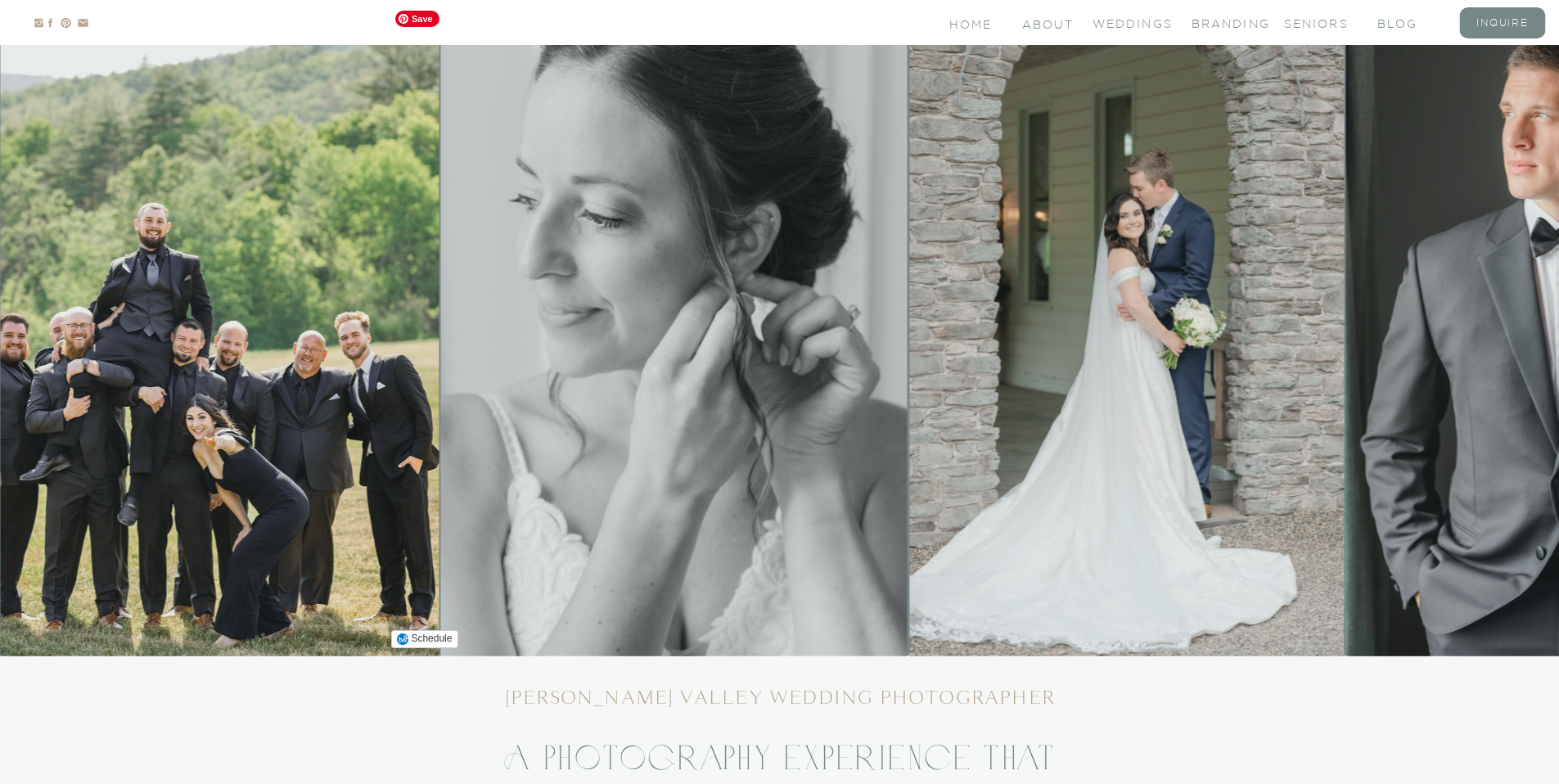
click at [441, 285] on img at bounding box center [674, 329] width 468 height 653
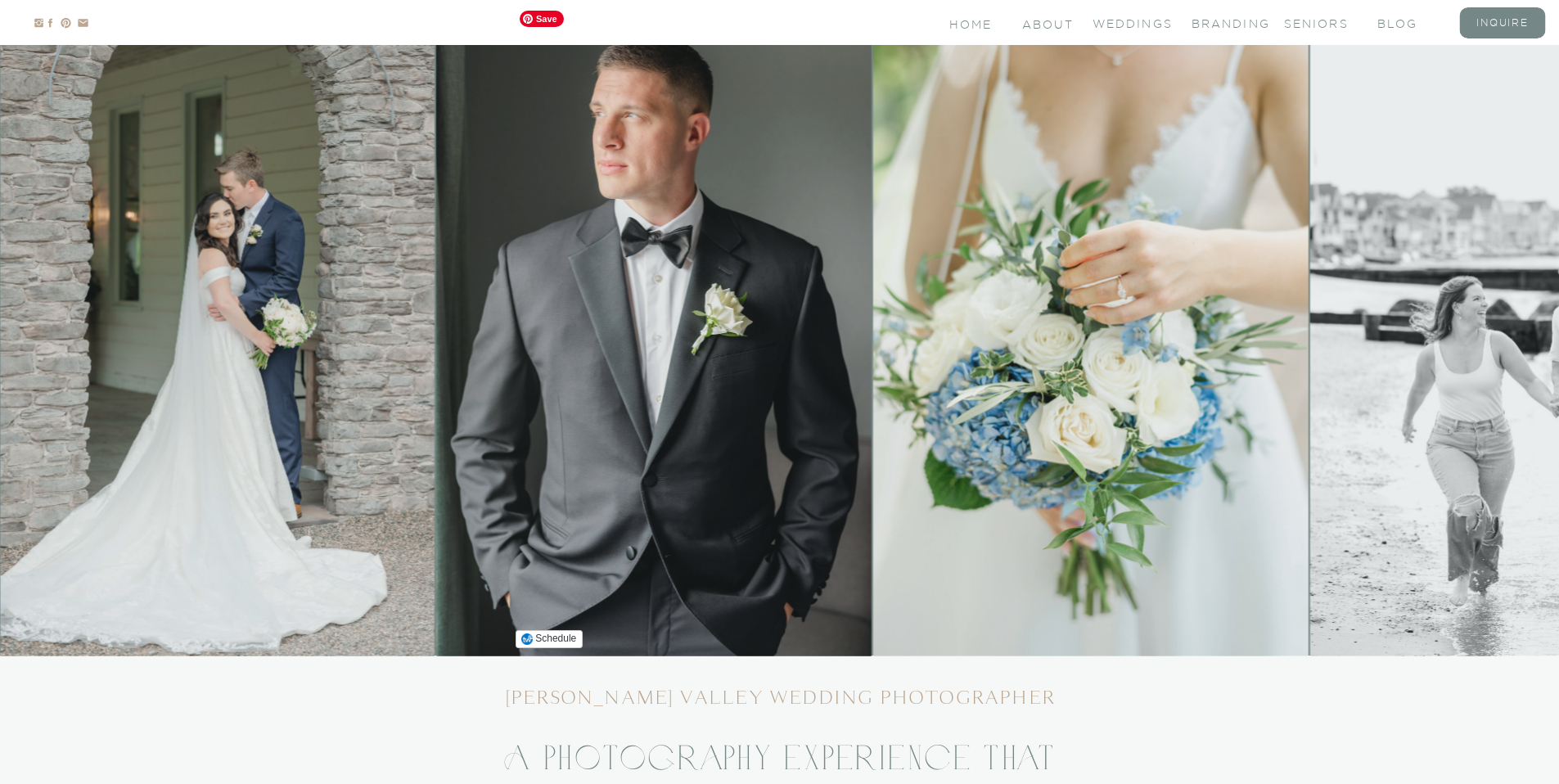
click at [505, 257] on img at bounding box center [654, 329] width 435 height 653
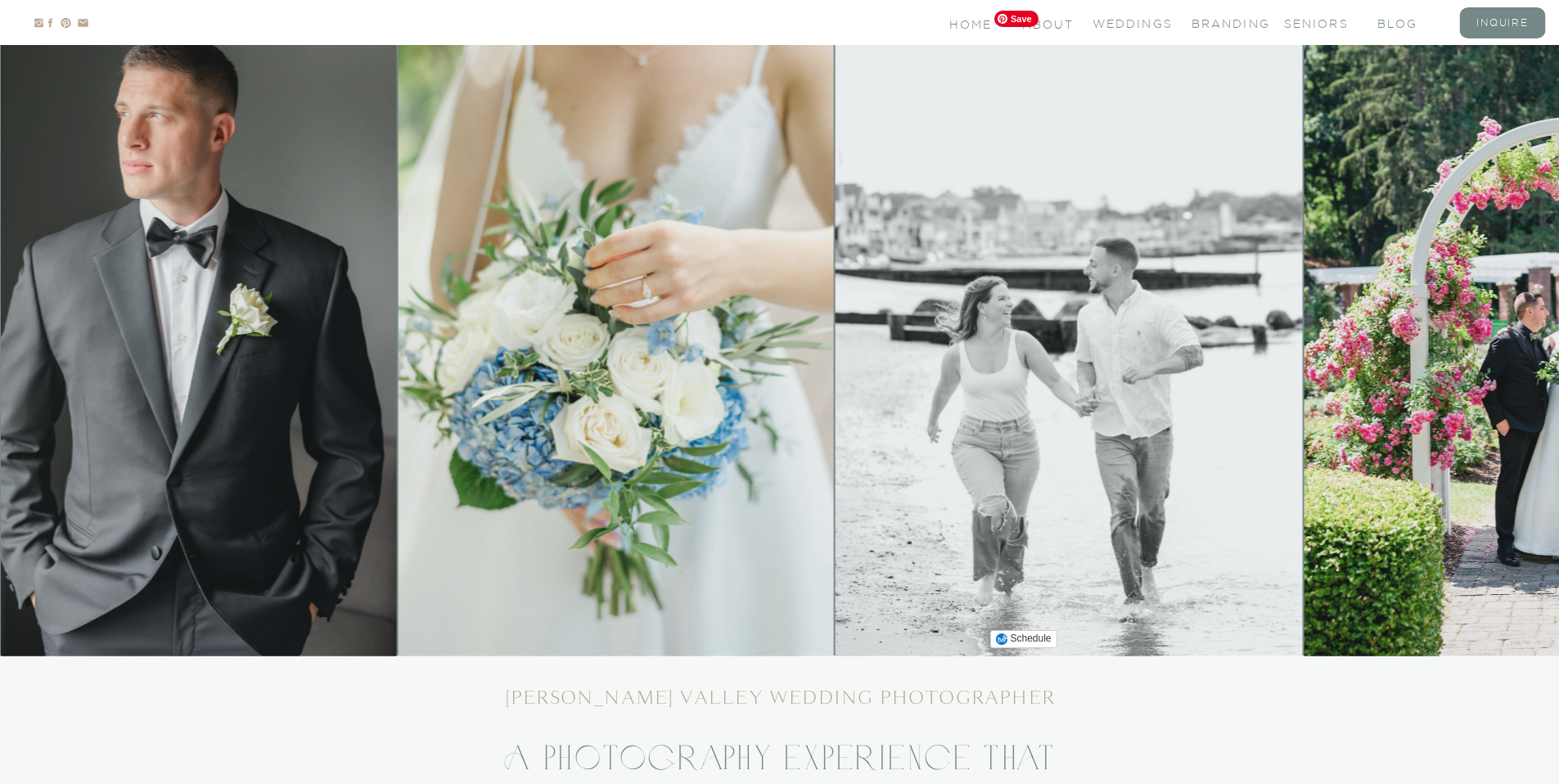
click at [399, 328] on img at bounding box center [617, 329] width 435 height 653
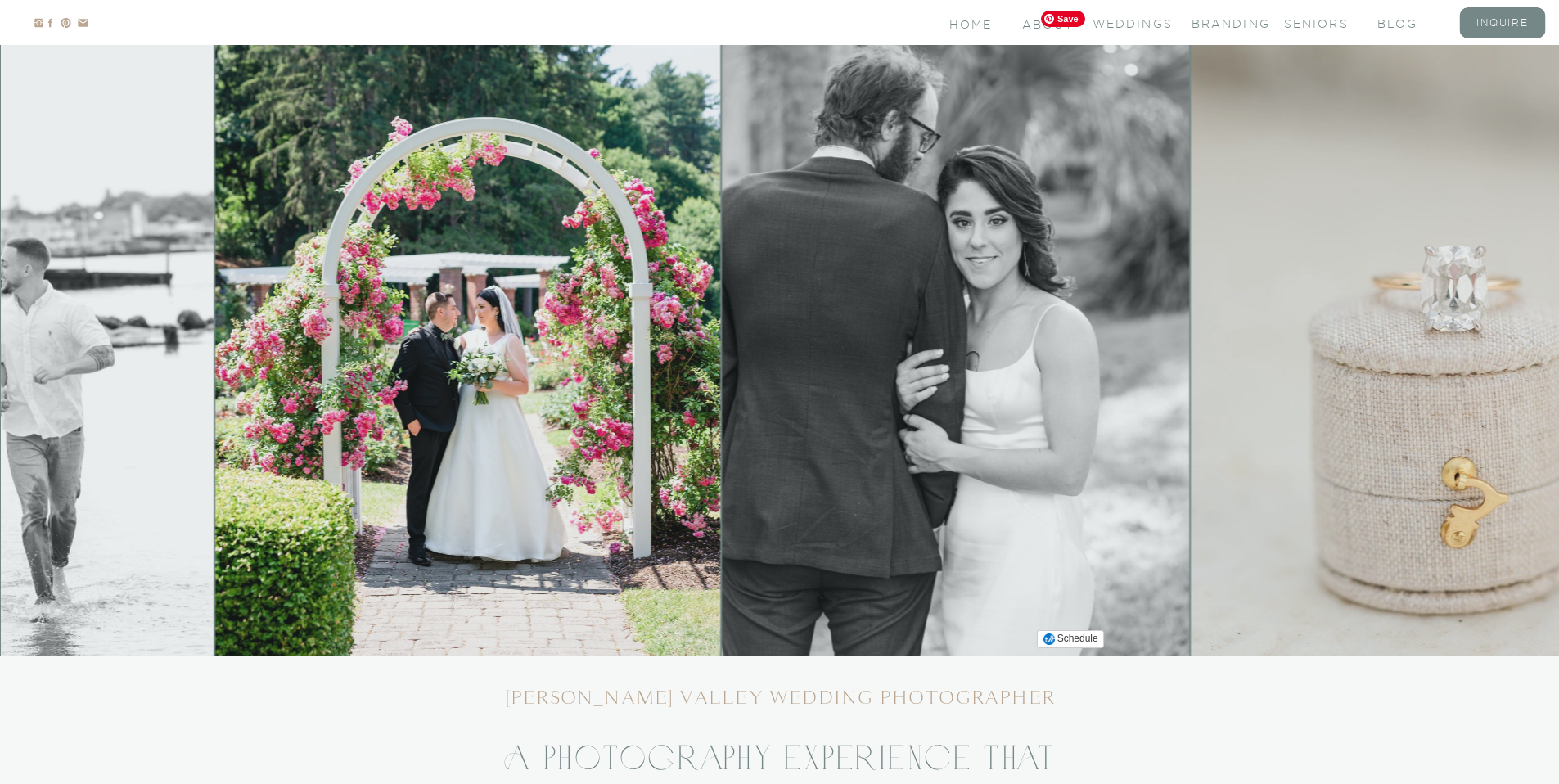
click at [722, 259] on img at bounding box center [956, 329] width 468 height 653
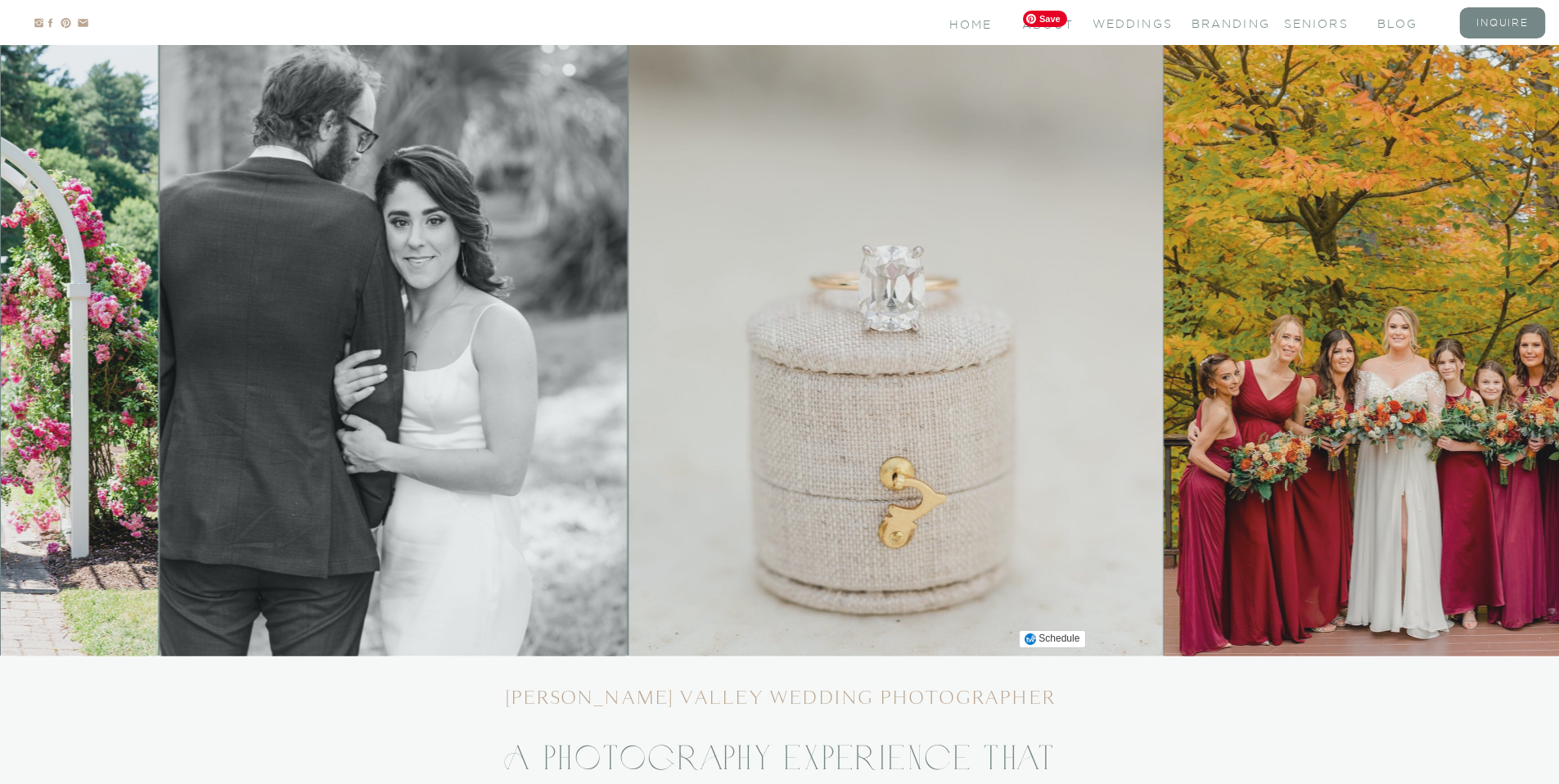
click at [962, 302] on img at bounding box center [895, 329] width 534 height 653
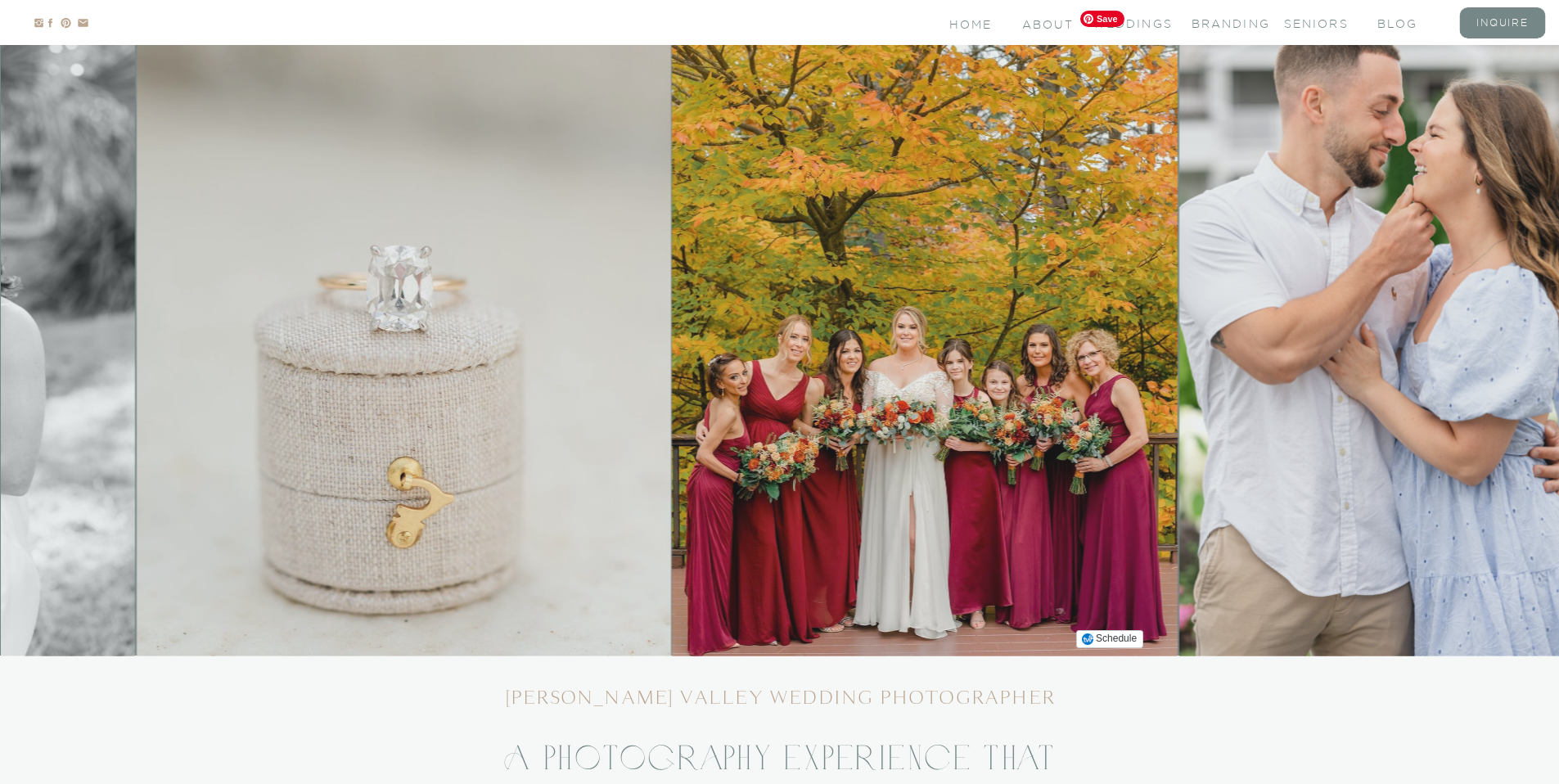
click at [1073, 309] on img at bounding box center [924, 329] width 506 height 653
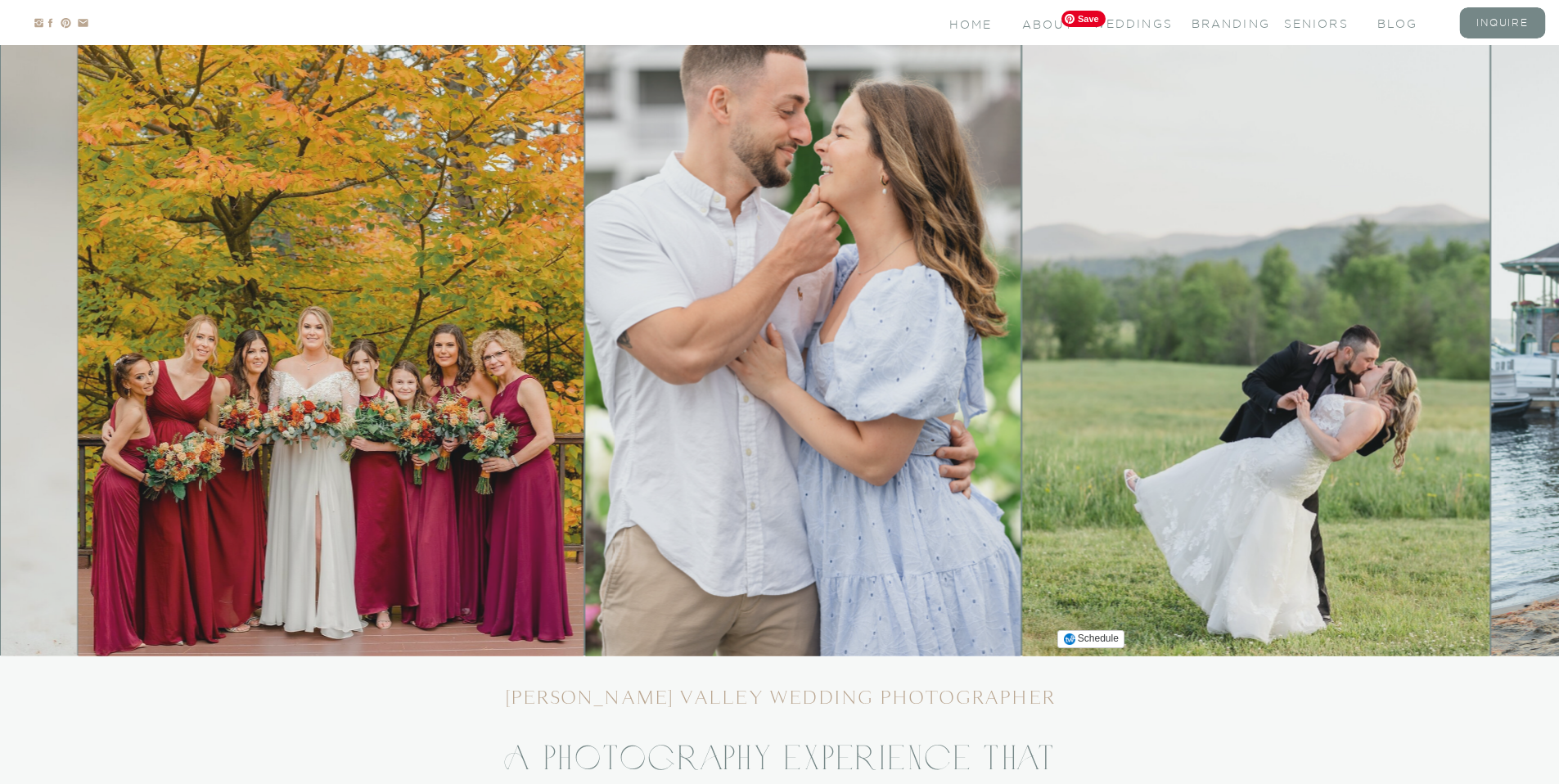
click at [880, 322] on img at bounding box center [803, 329] width 435 height 653
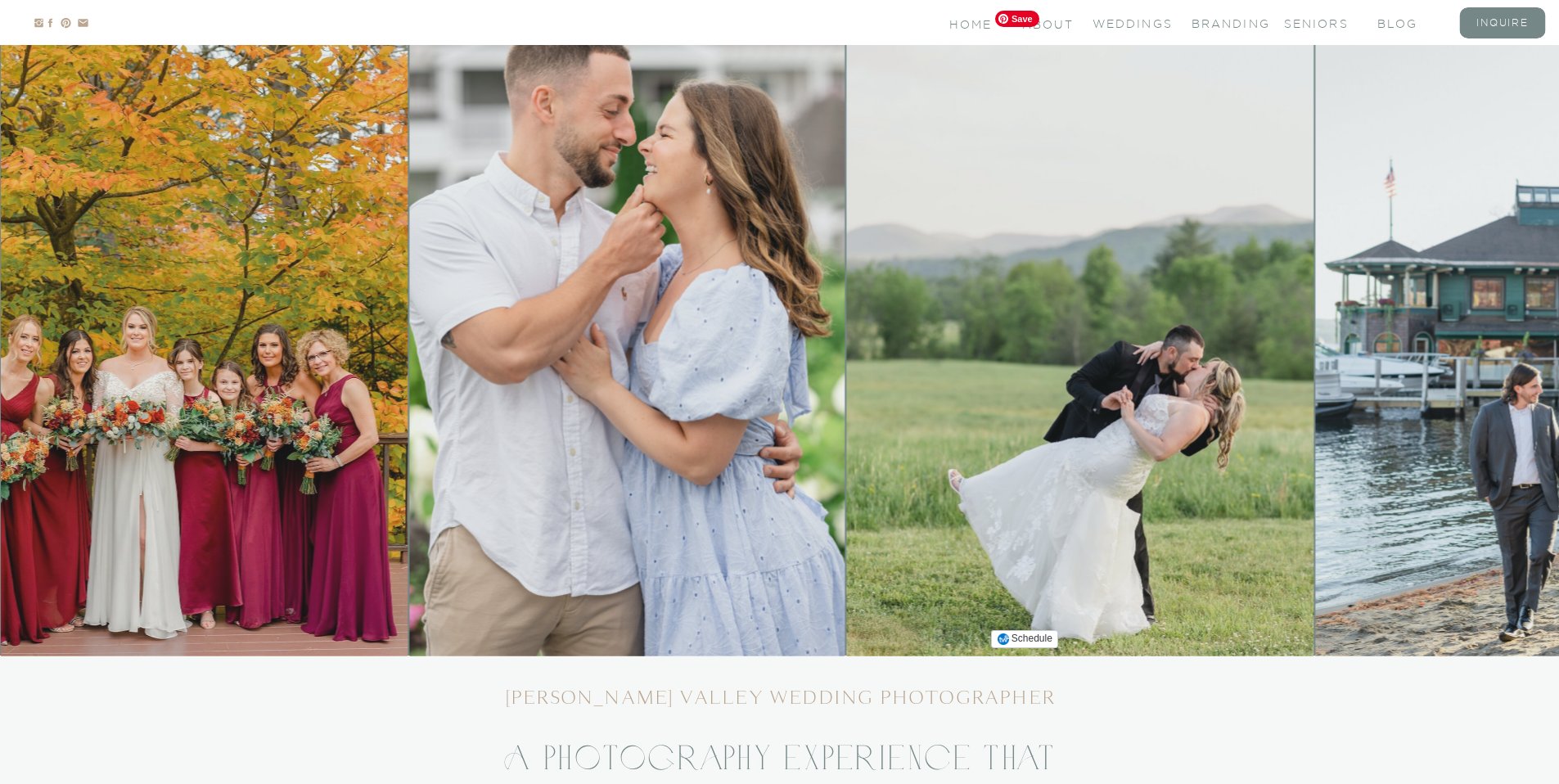
click at [846, 379] on img at bounding box center [1080, 329] width 468 height 653
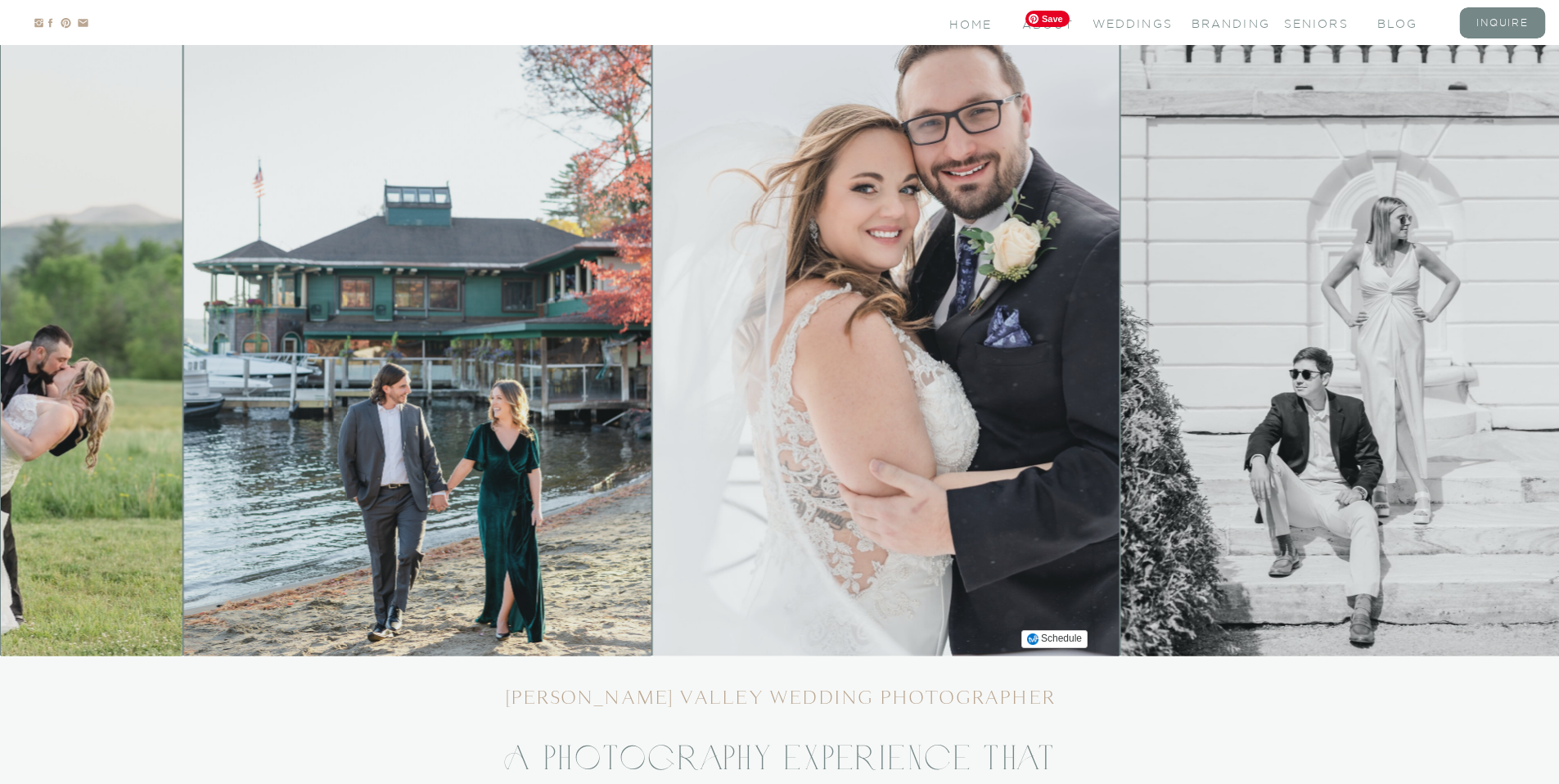
click at [826, 373] on img at bounding box center [886, 329] width 468 height 653
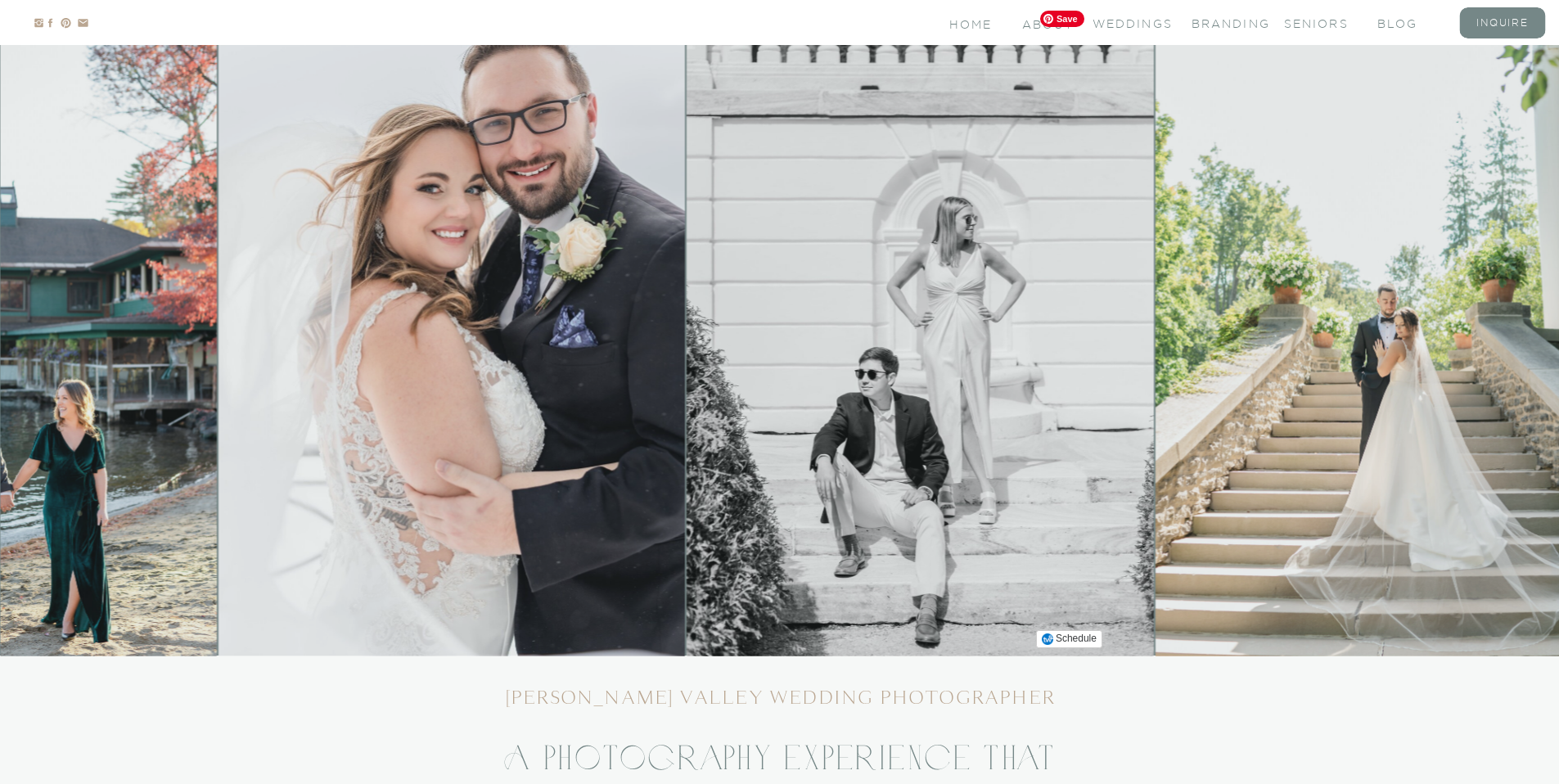
click at [687, 381] on img at bounding box center [921, 329] width 468 height 653
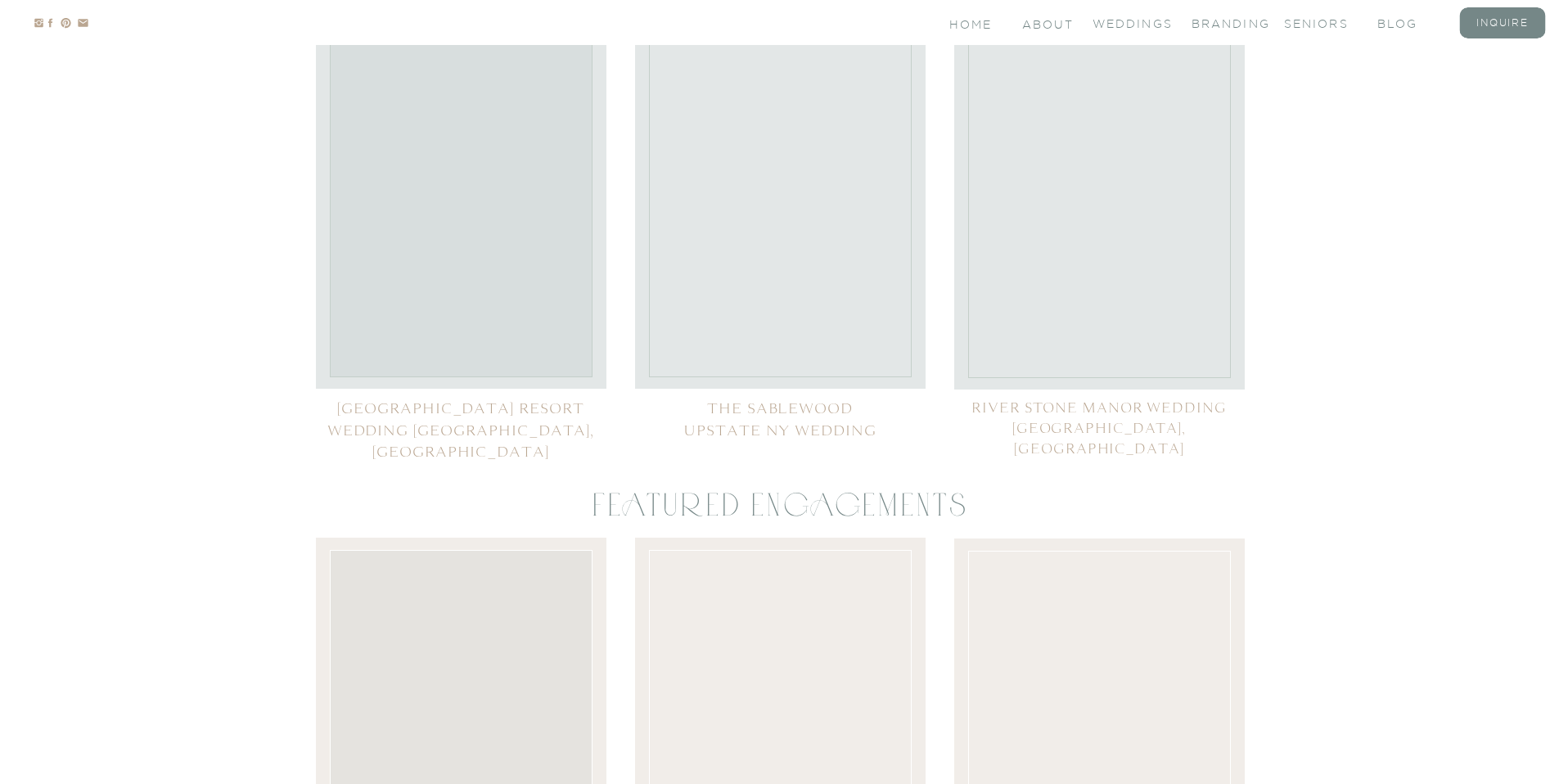
scroll to position [7445, 0]
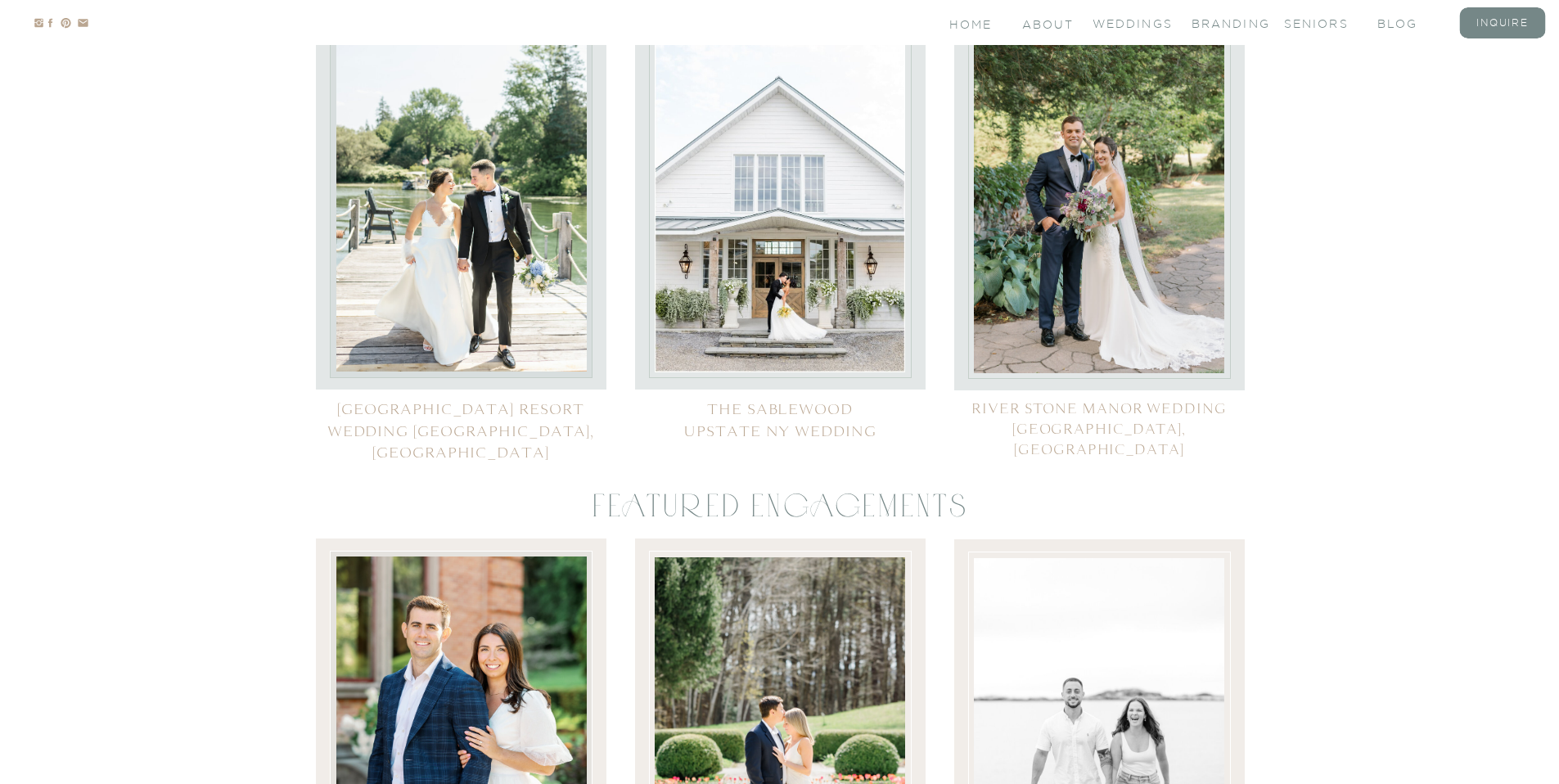
click at [764, 276] on div at bounding box center [779, 197] width 250 height 350
